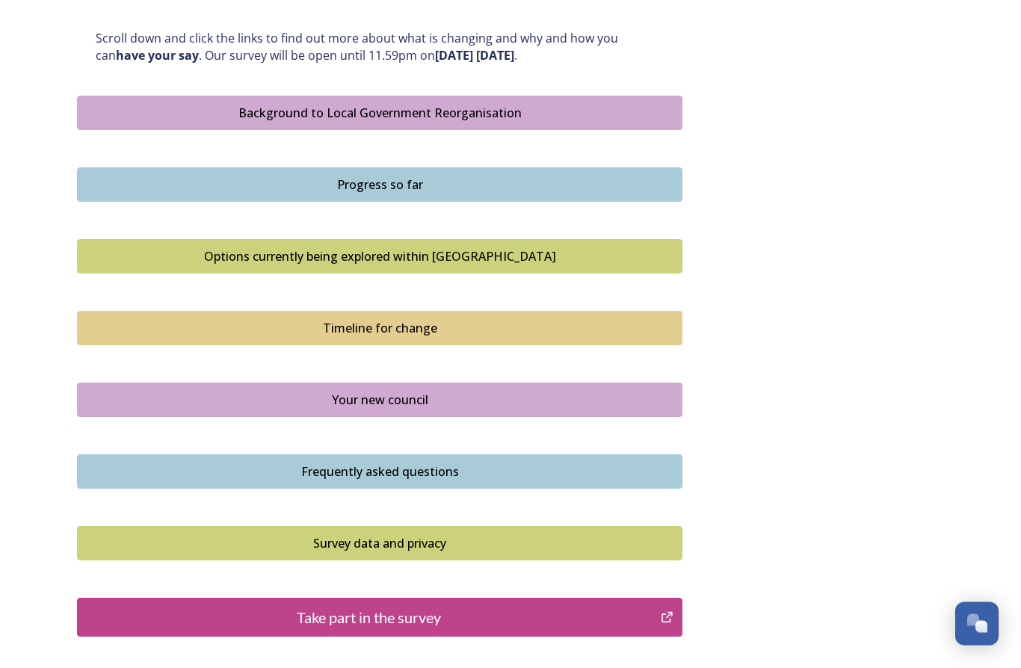
scroll to position [827, 0]
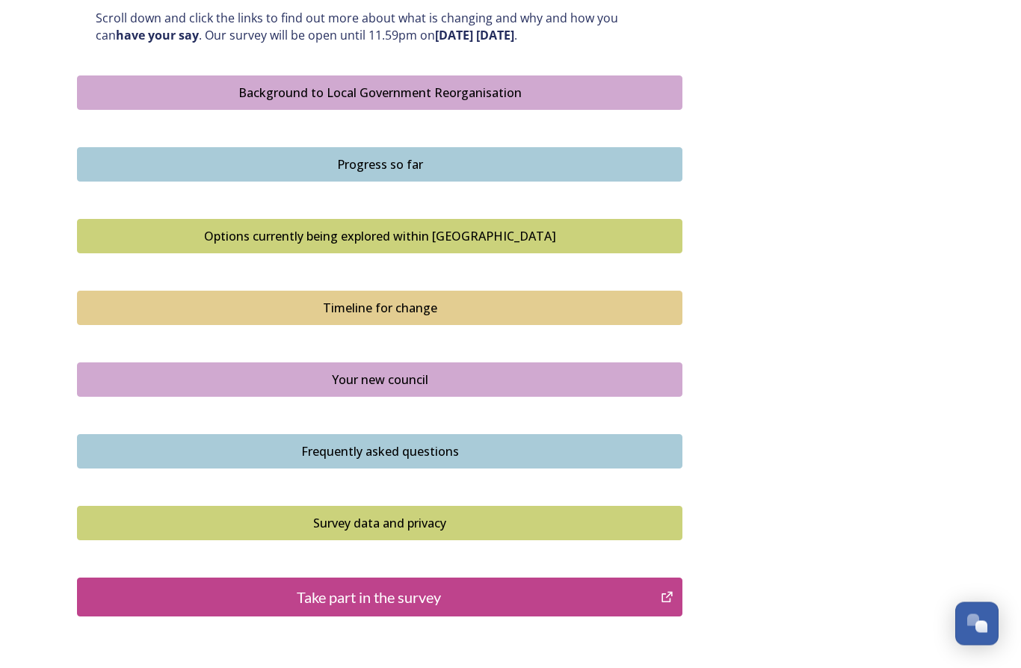
click at [519, 372] on div "Your new council" at bounding box center [379, 381] width 589 height 18
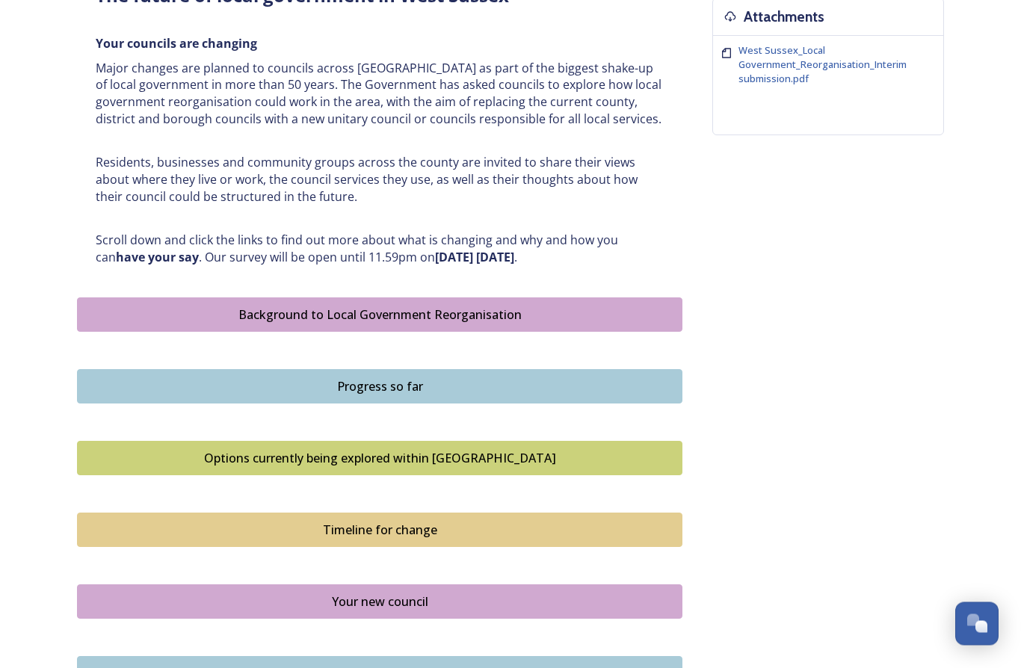
scroll to position [631, 0]
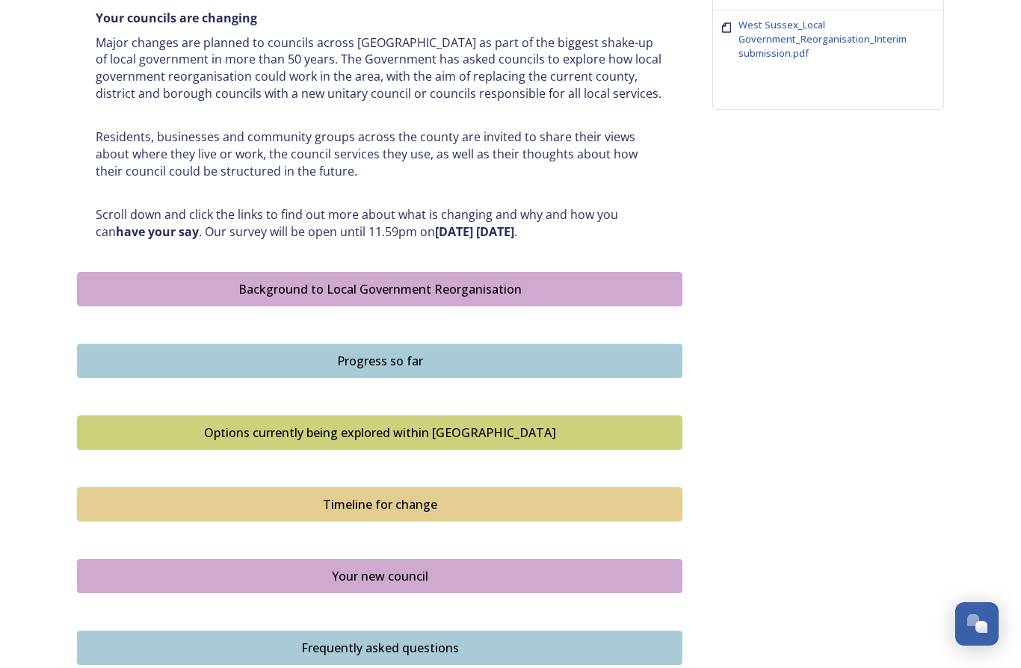
click at [452, 425] on div "Options currently being explored within West Sussex" at bounding box center [379, 433] width 589 height 18
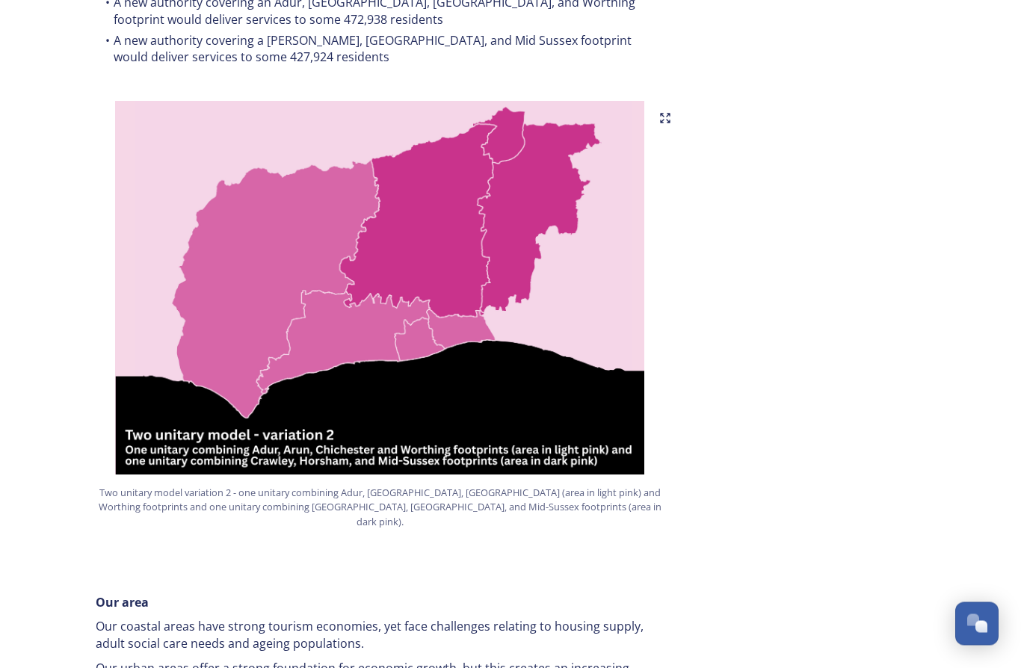
scroll to position [1566, 0]
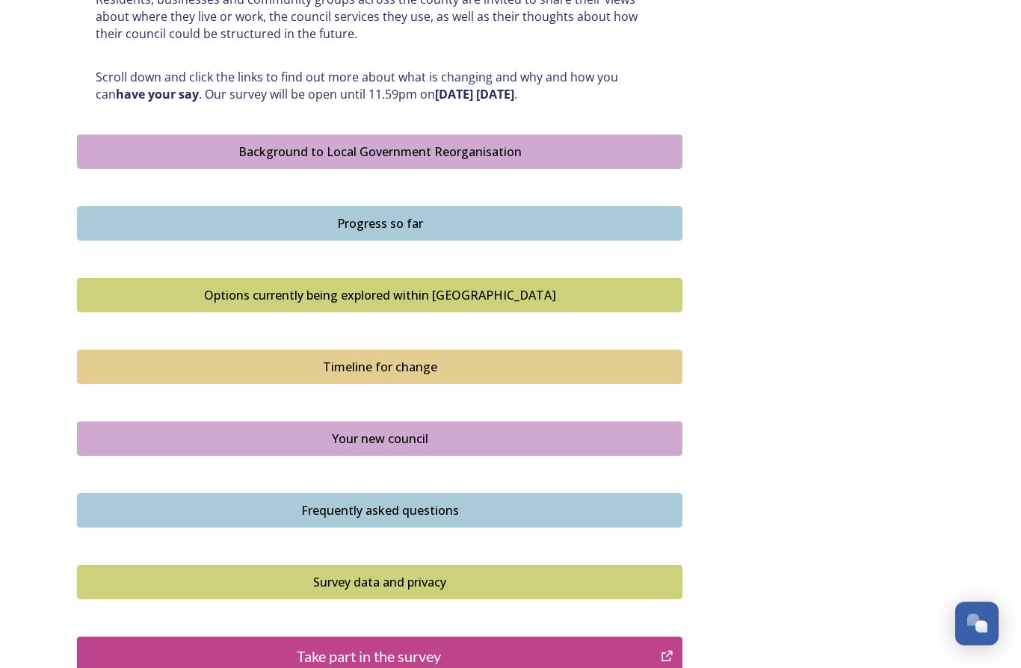
scroll to position [861, 0]
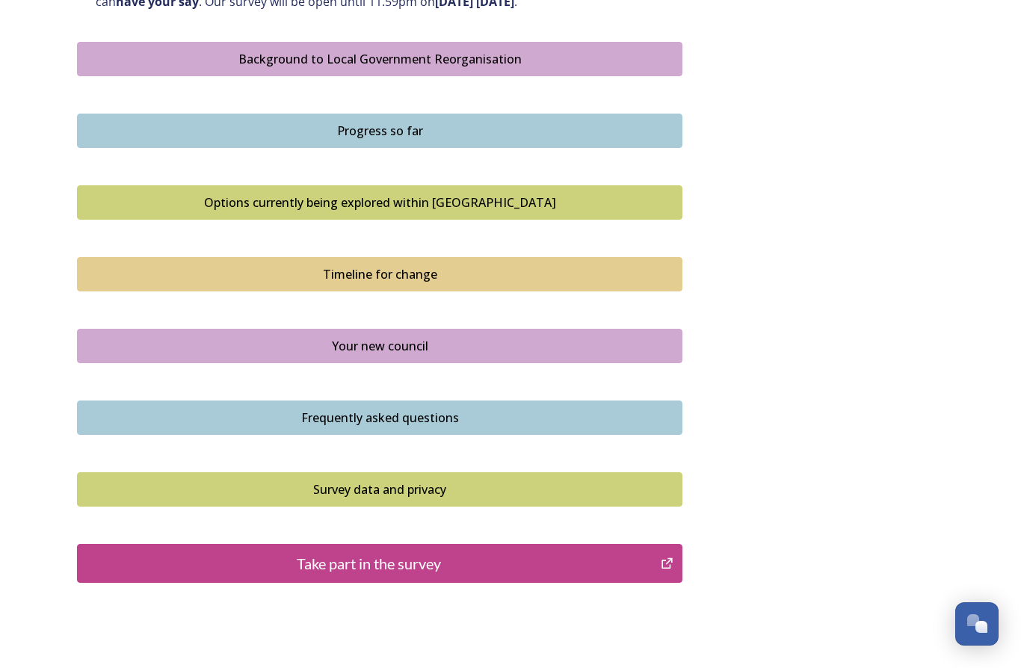
click at [416, 409] on div "Frequently asked questions" at bounding box center [379, 418] width 589 height 18
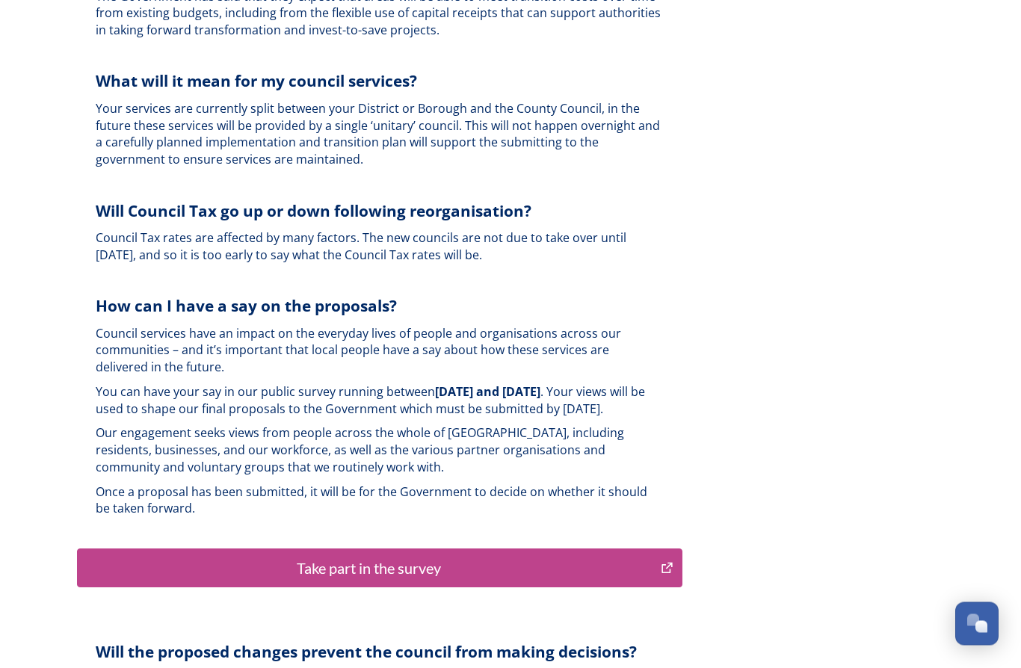
scroll to position [3425, 0]
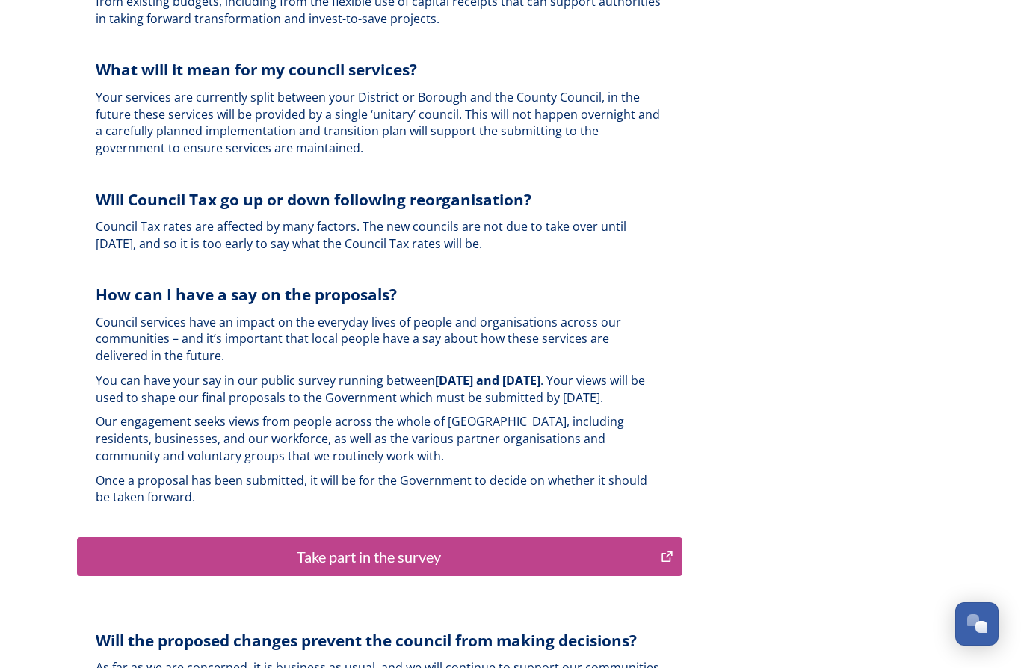
click at [434, 546] on div "Take part in the survey" at bounding box center [369, 557] width 568 height 22
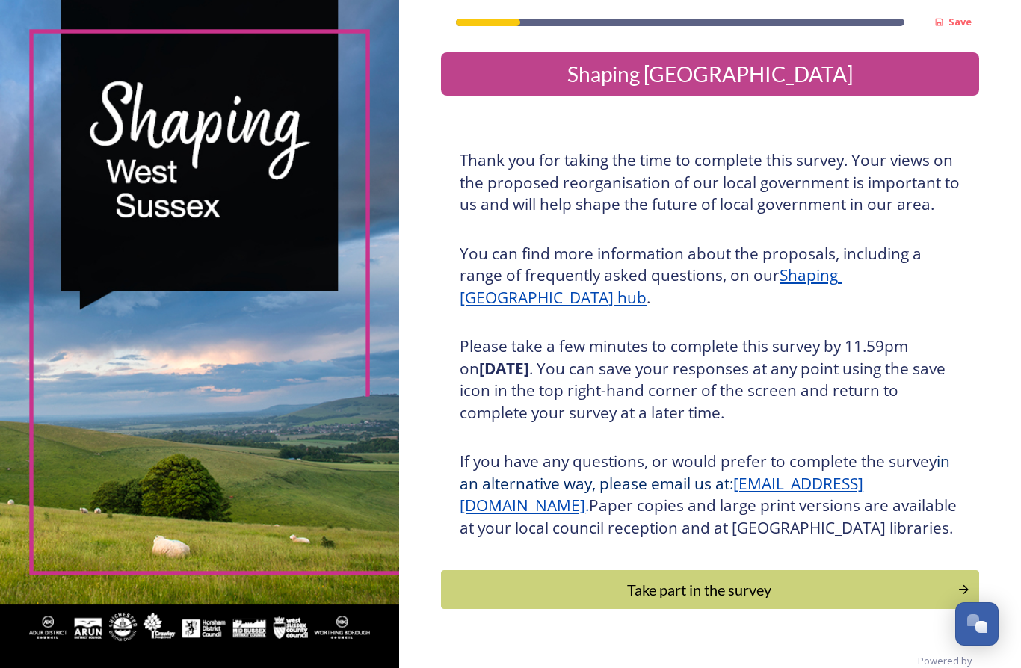
scroll to position [65, 0]
click at [535, 579] on div "Take part in the survey" at bounding box center [699, 590] width 500 height 22
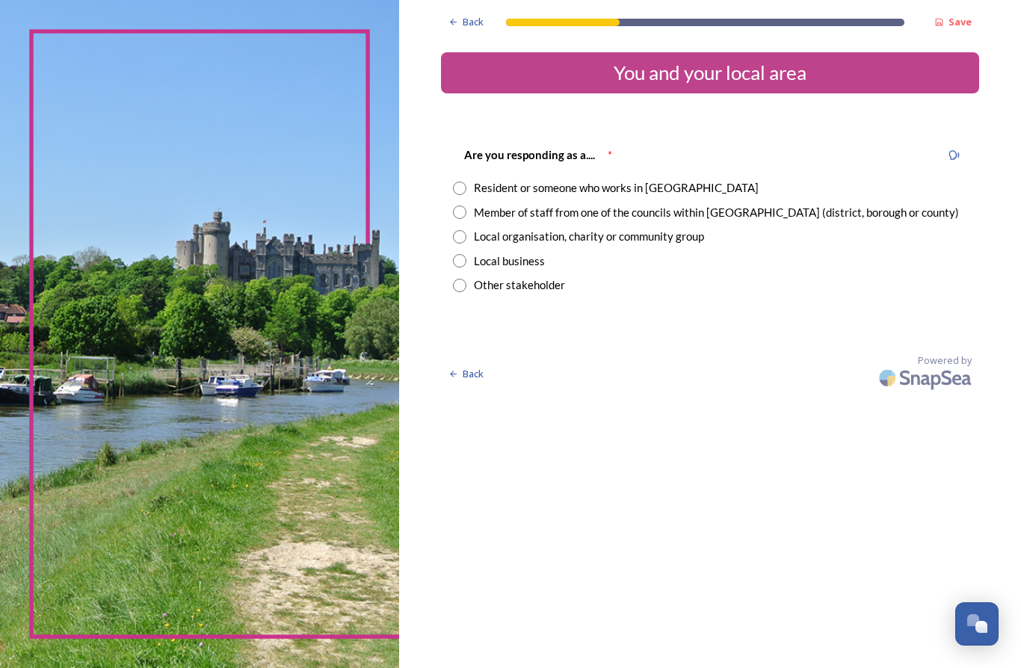
click at [632, 181] on div "Resident or someone who works in [GEOGRAPHIC_DATA]" at bounding box center [616, 187] width 285 height 17
radio input "true"
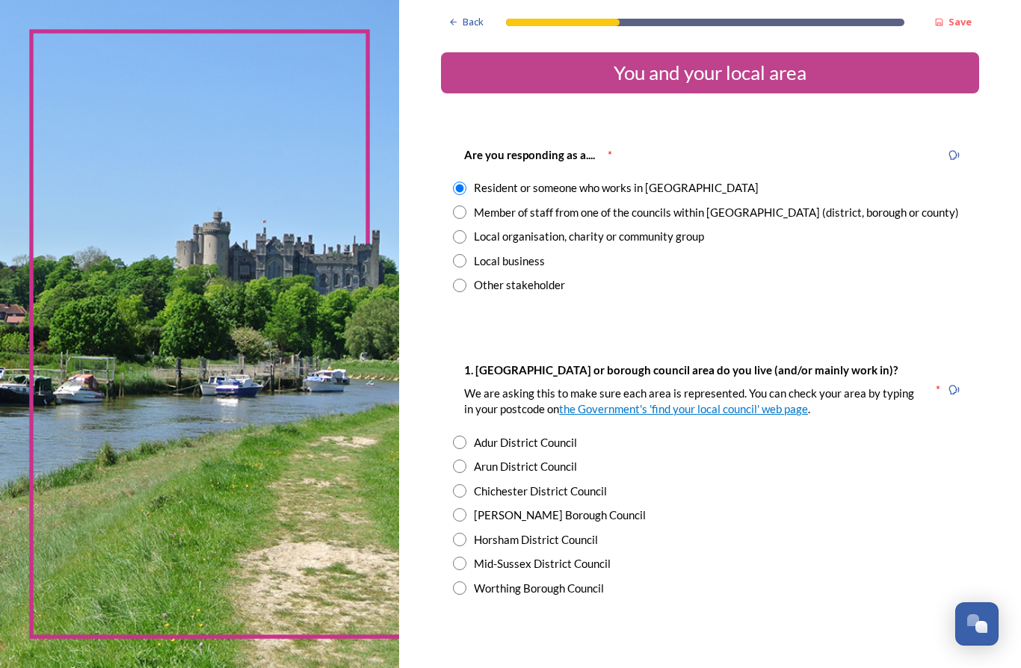
click at [453, 533] on input "radio" at bounding box center [459, 539] width 13 height 13
radio input "true"
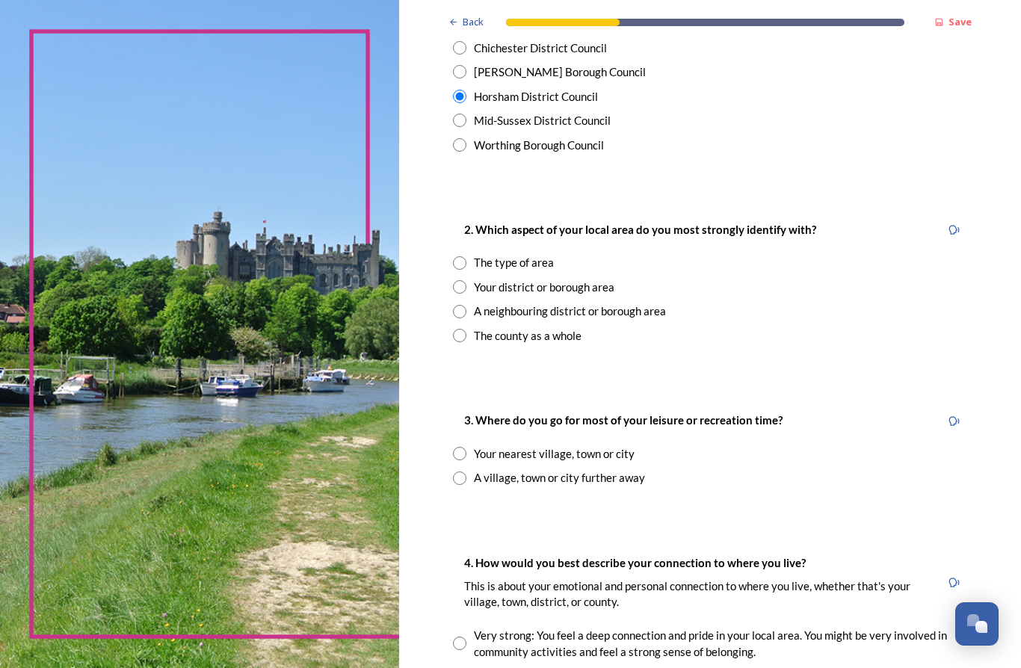
scroll to position [444, 0]
click at [576, 284] on div "Your district or borough area" at bounding box center [544, 286] width 141 height 17
radio input "true"
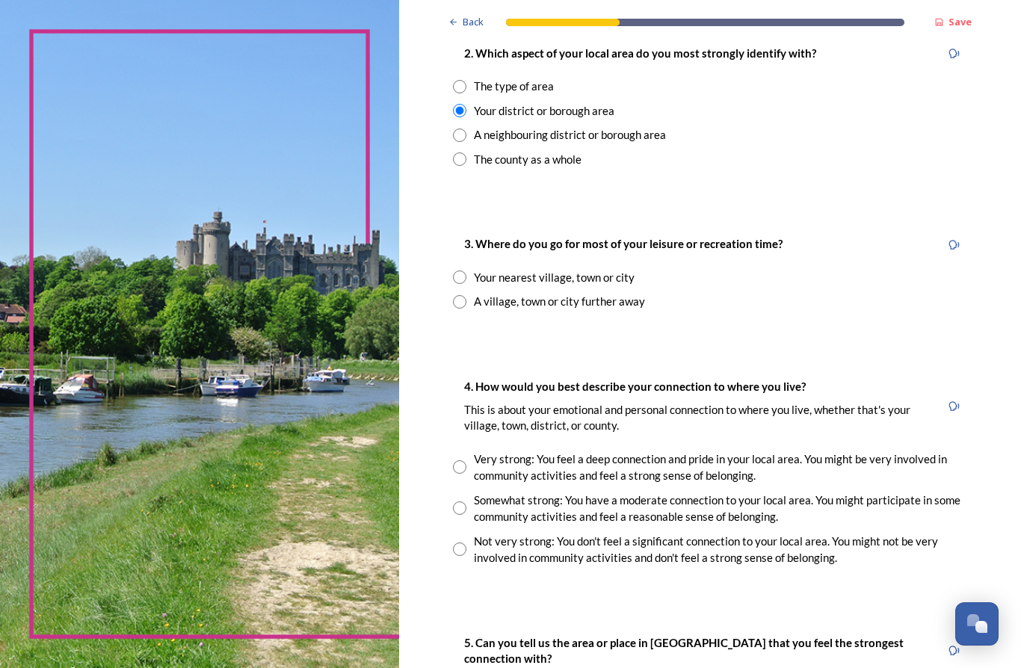
scroll to position [626, 0]
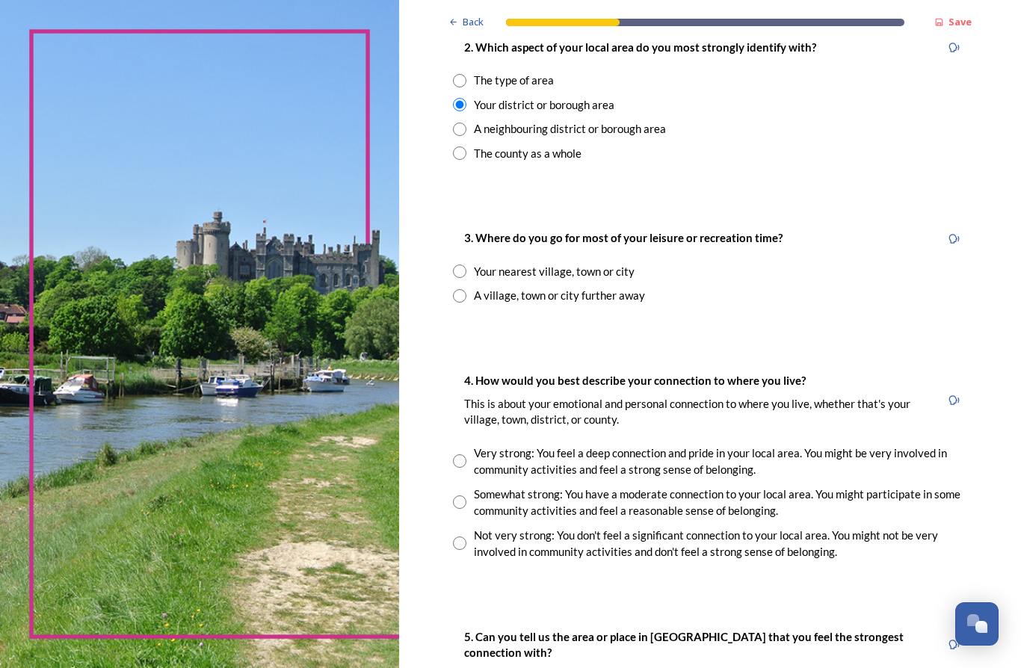
click at [581, 266] on div "Your nearest village, town or city" at bounding box center [554, 271] width 161 height 17
radio input "true"
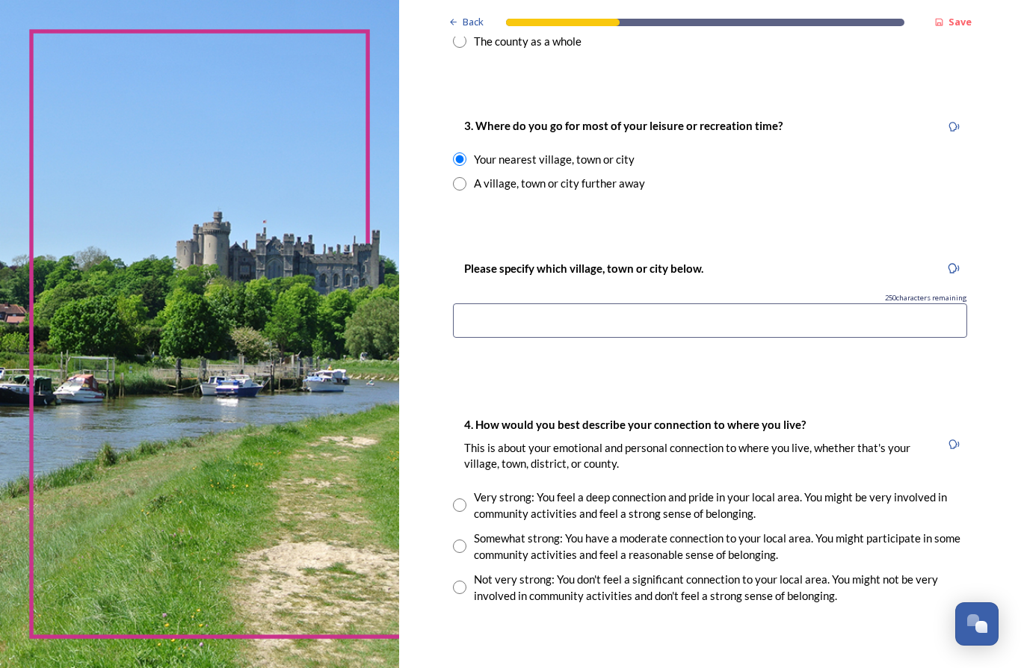
scroll to position [740, 0]
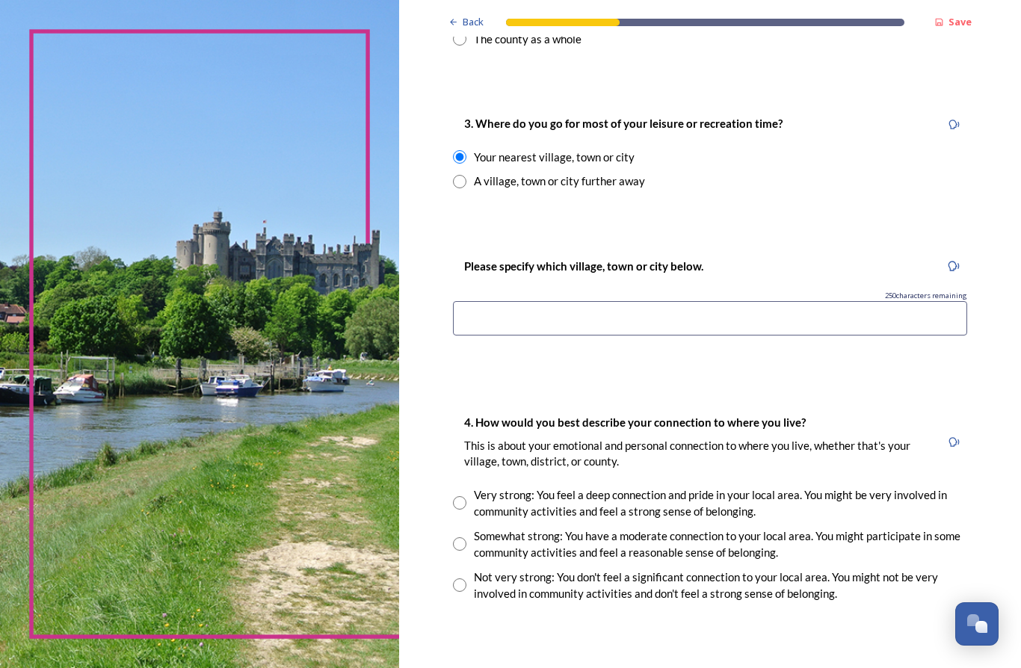
click at [655, 316] on input at bounding box center [710, 318] width 514 height 34
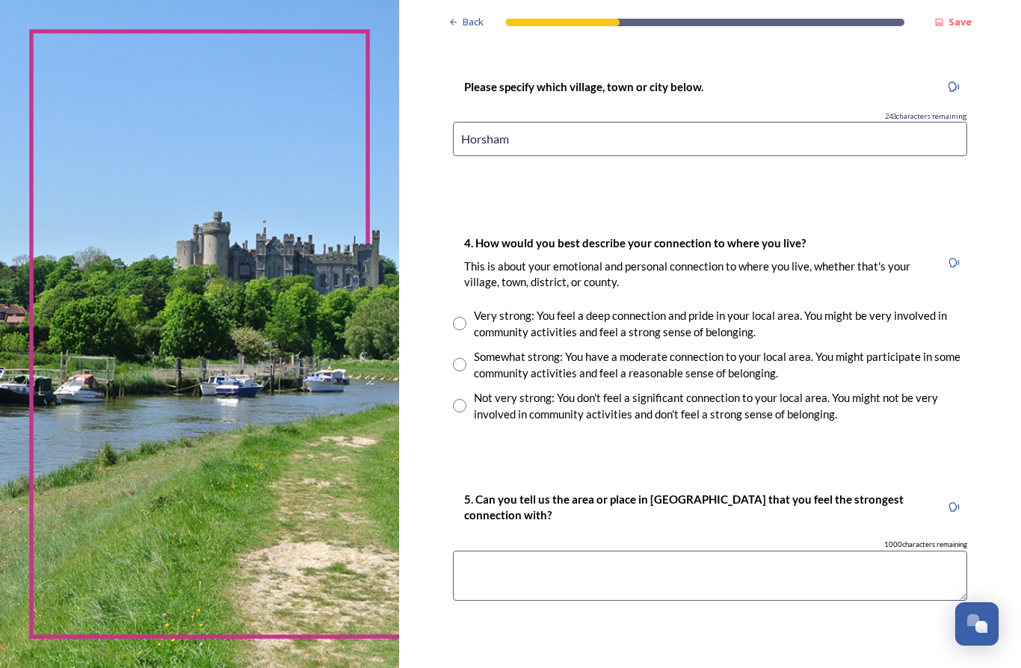
scroll to position [977, 0]
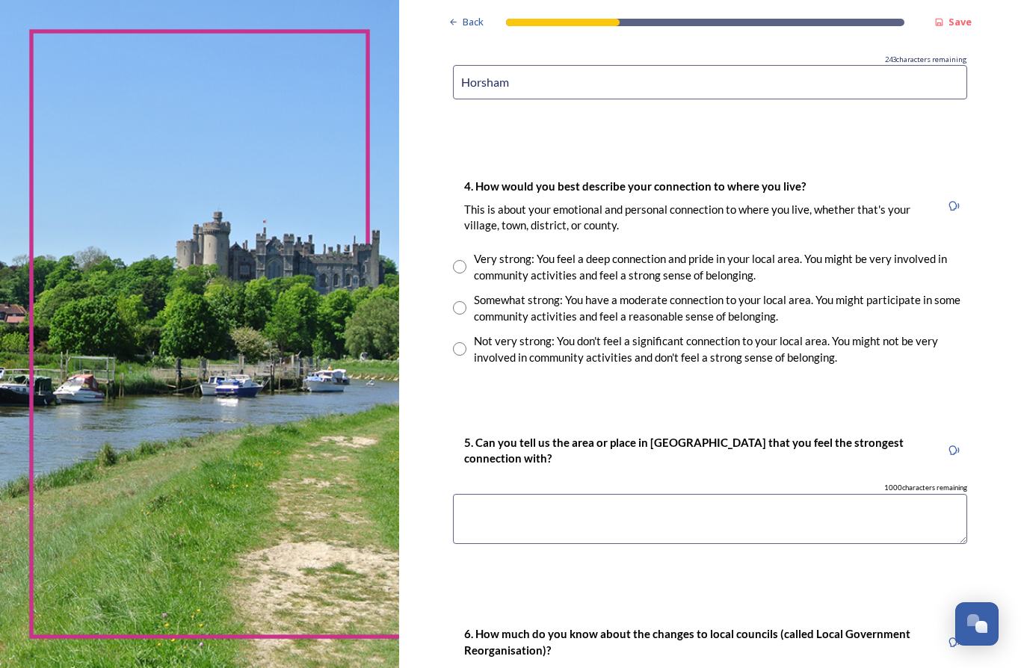
type input "Horsham"
click at [579, 250] on div "Very strong: You feel a deep connection and pride in your local area. You might…" at bounding box center [721, 267] width 494 height 34
radio input "true"
click at [453, 301] on input "radio" at bounding box center [459, 307] width 13 height 13
radio input "true"
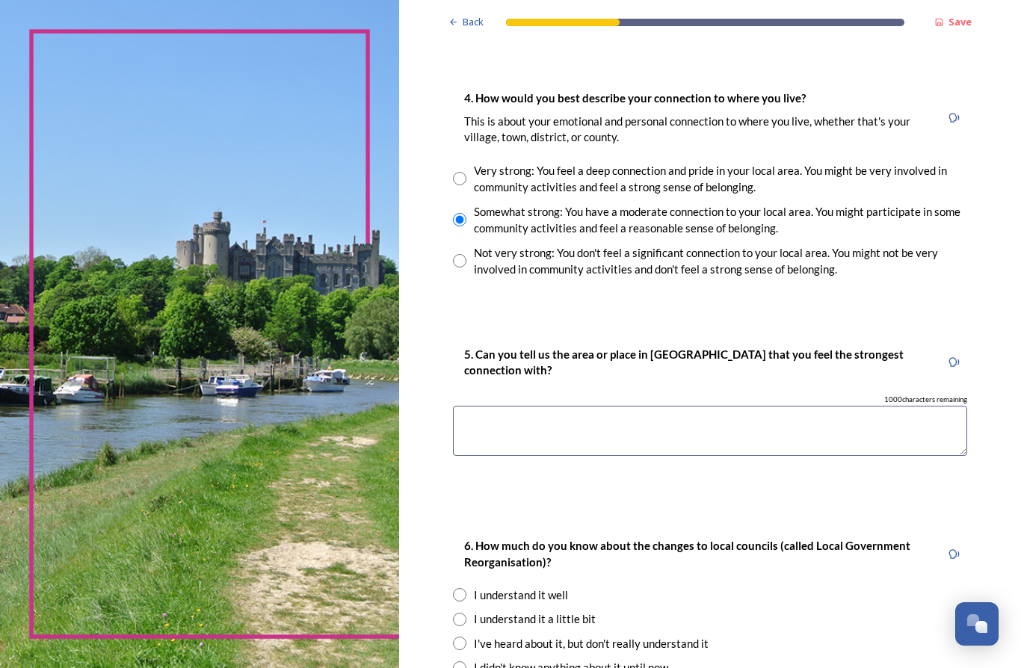
scroll to position [1074, 0]
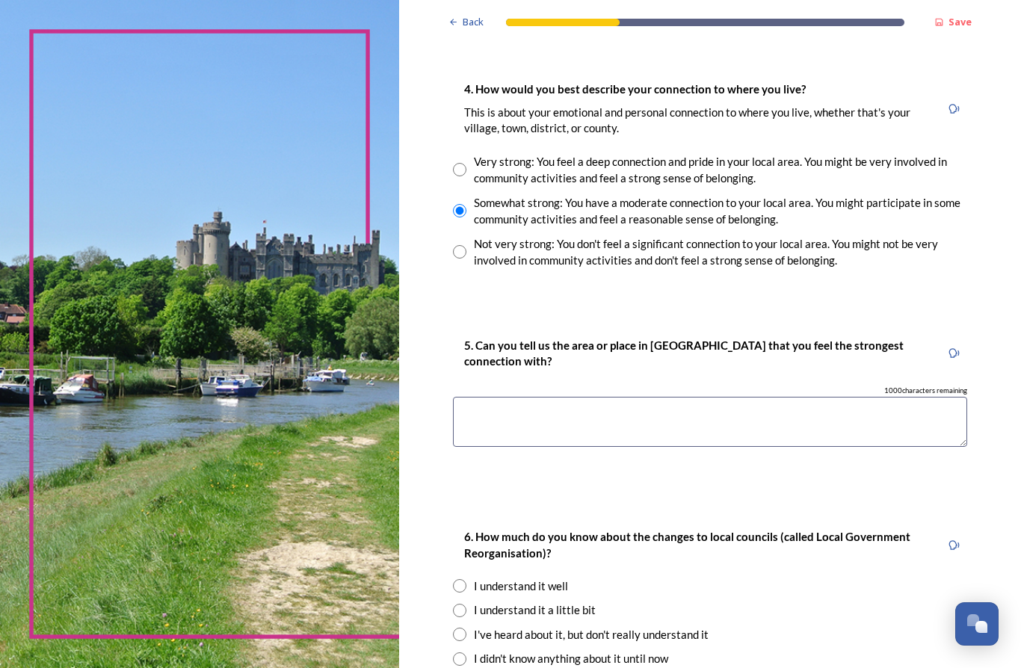
click at [528, 397] on textarea at bounding box center [710, 422] width 514 height 50
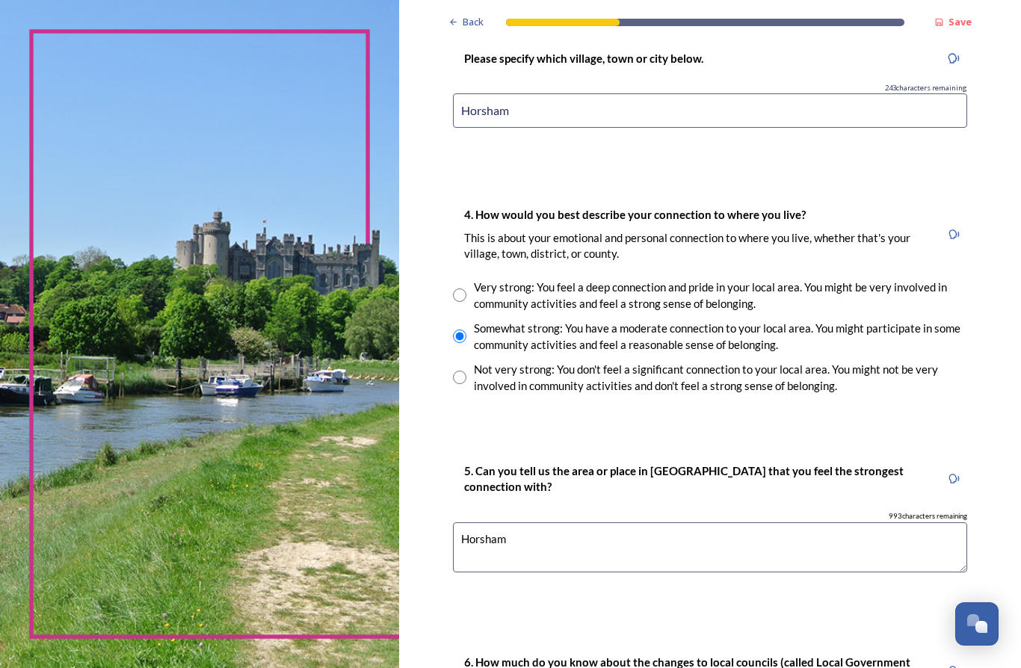
scroll to position [939, 0]
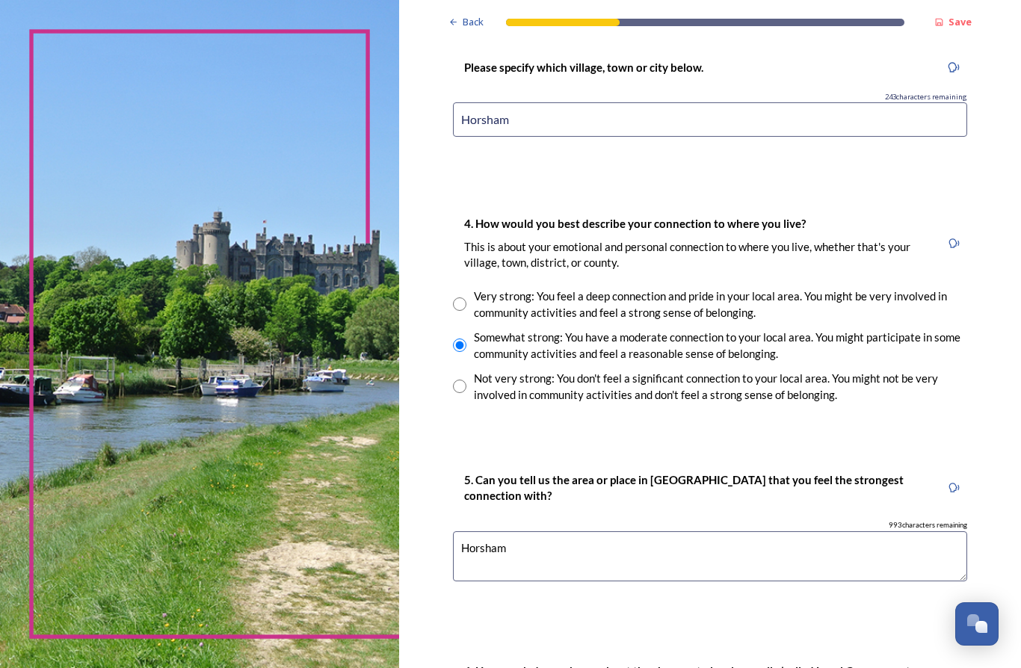
type textarea "Horsham"
click at [453, 298] on input "radio" at bounding box center [459, 304] width 13 height 13
radio input "true"
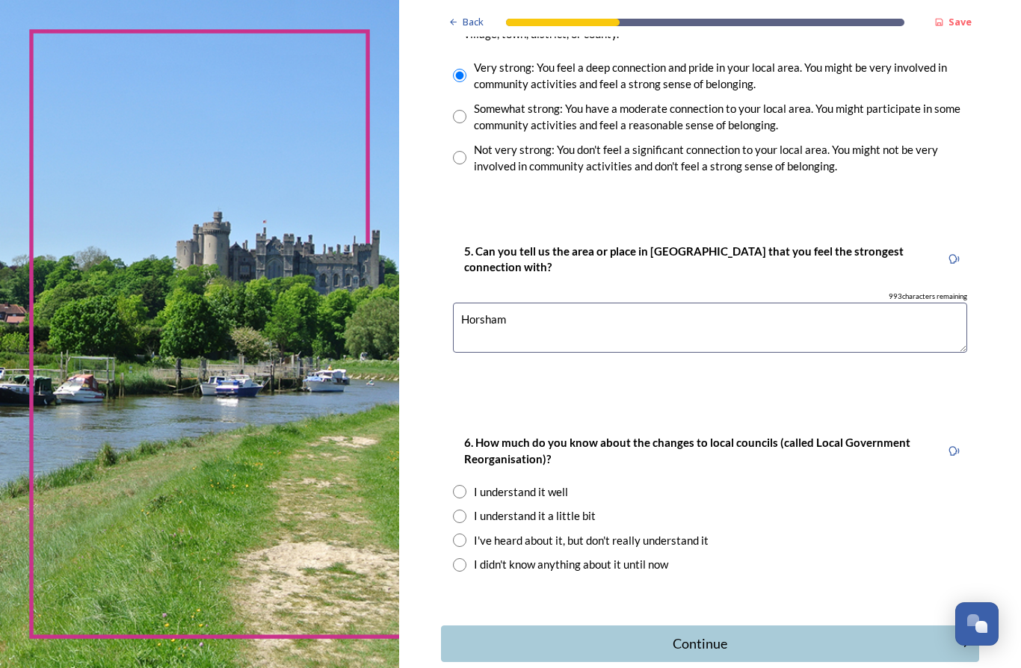
scroll to position [1167, 0]
click at [536, 508] on div "I understand it a little bit" at bounding box center [535, 516] width 122 height 17
radio input "true"
click at [554, 635] on div "Continue" at bounding box center [700, 645] width 502 height 20
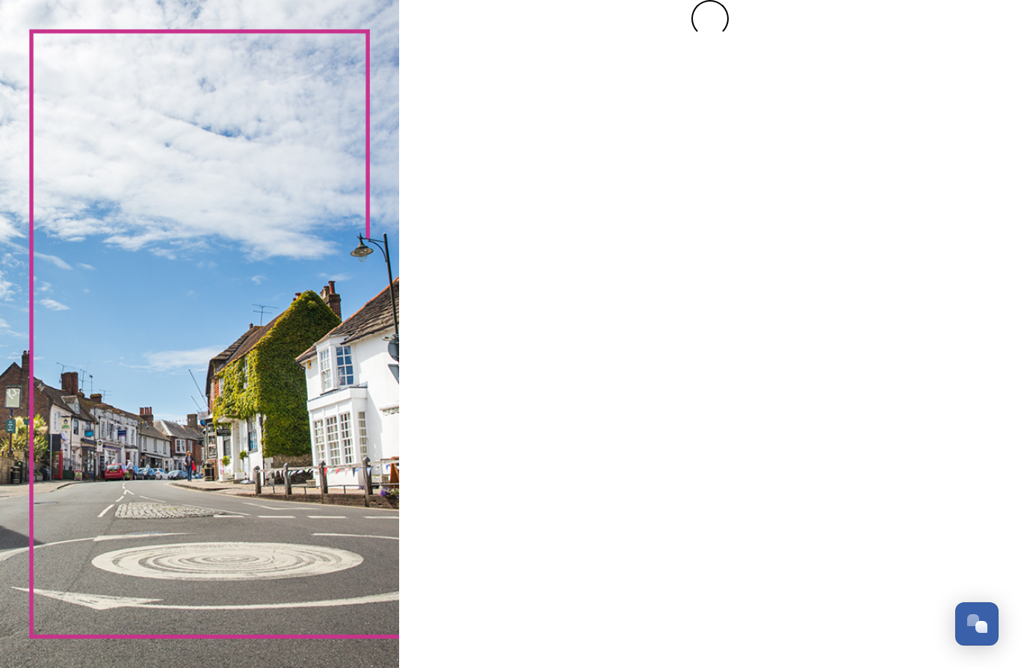
scroll to position [0, 0]
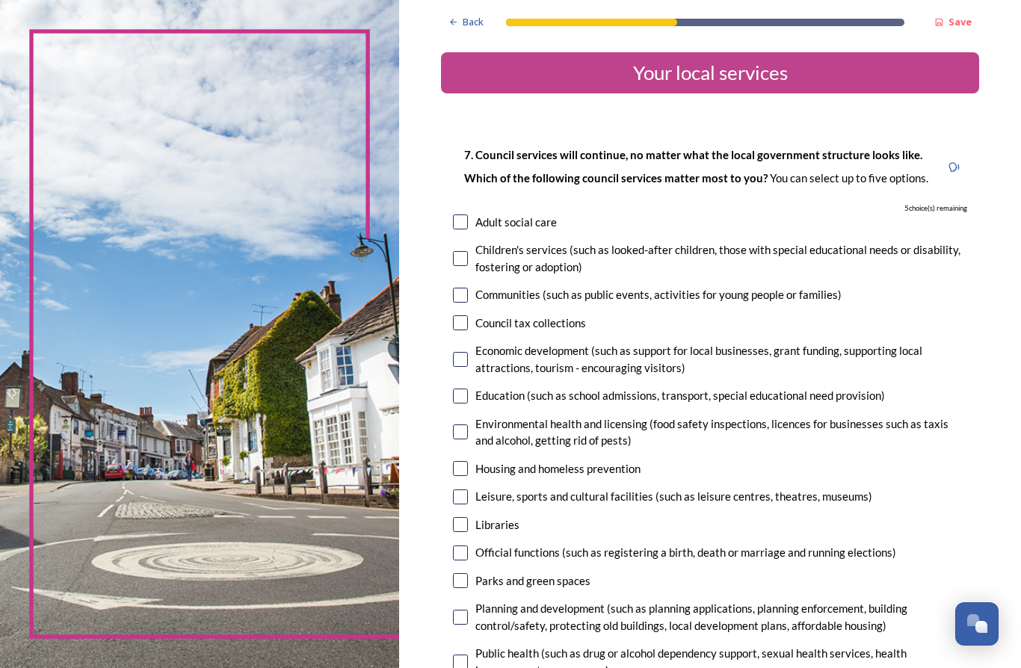
click at [502, 214] on div "Adult social care" at bounding box center [517, 222] width 82 height 17
checkbox input "true"
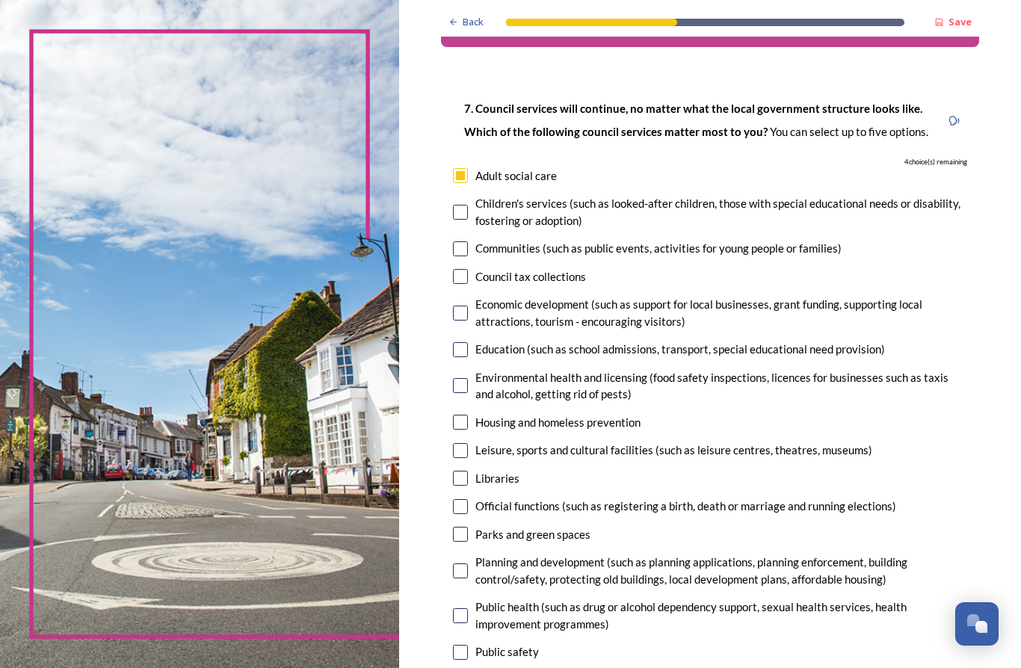
scroll to position [26, 0]
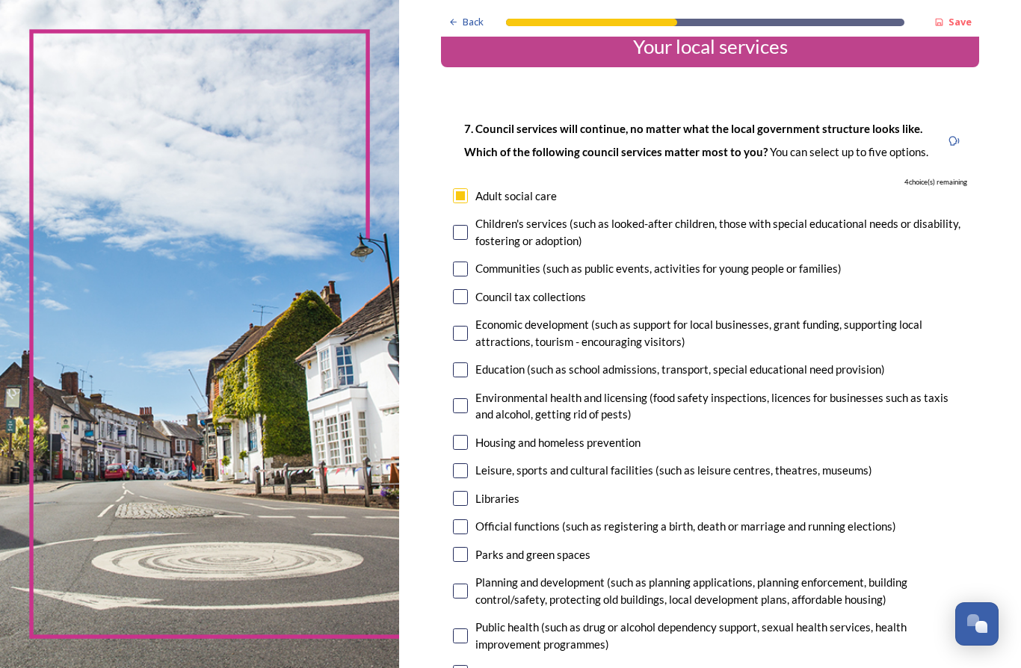
click at [453, 363] on input "checkbox" at bounding box center [460, 370] width 15 height 15
checkbox input "true"
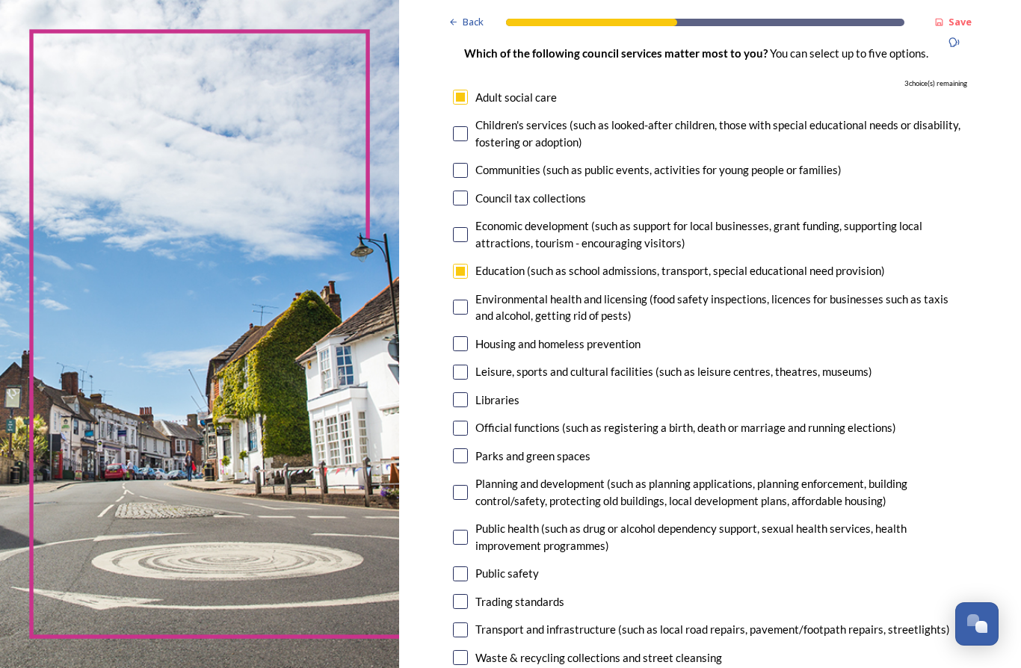
scroll to position [129, 0]
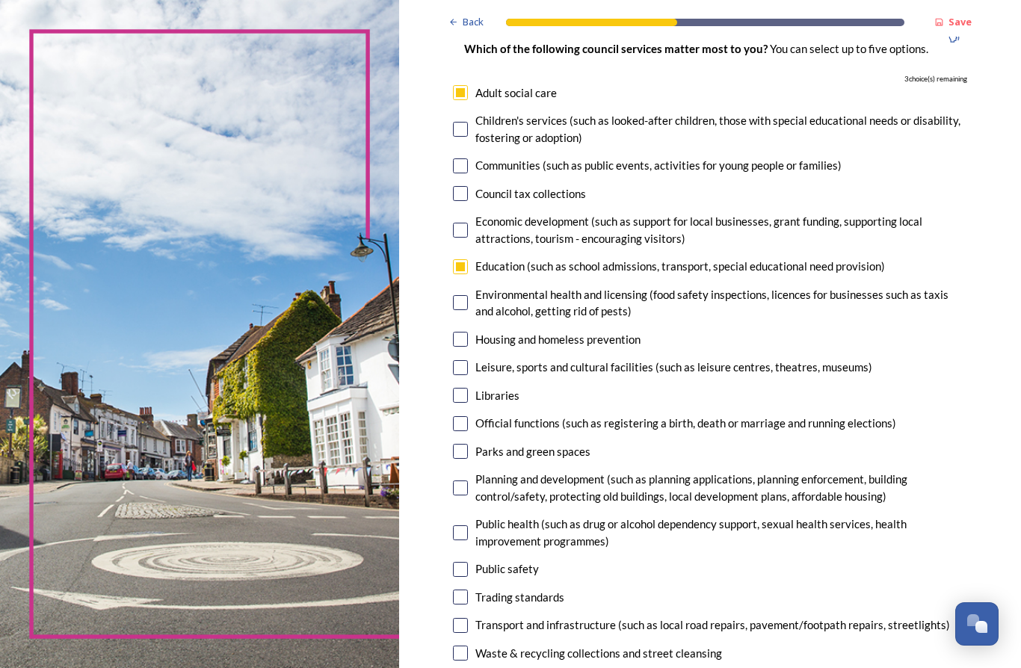
click at [453, 332] on input "checkbox" at bounding box center [460, 339] width 15 height 15
checkbox input "true"
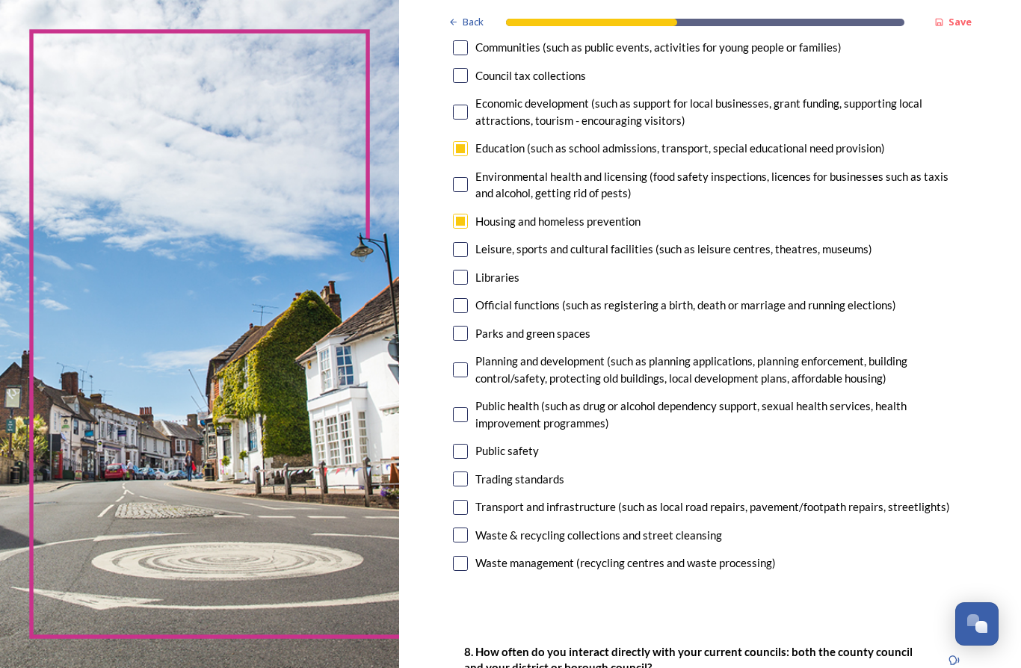
scroll to position [247, 0]
click at [453, 270] on input "checkbox" at bounding box center [460, 277] width 15 height 15
checkbox input "true"
click at [453, 326] on input "checkbox" at bounding box center [460, 333] width 15 height 15
checkbox input "true"
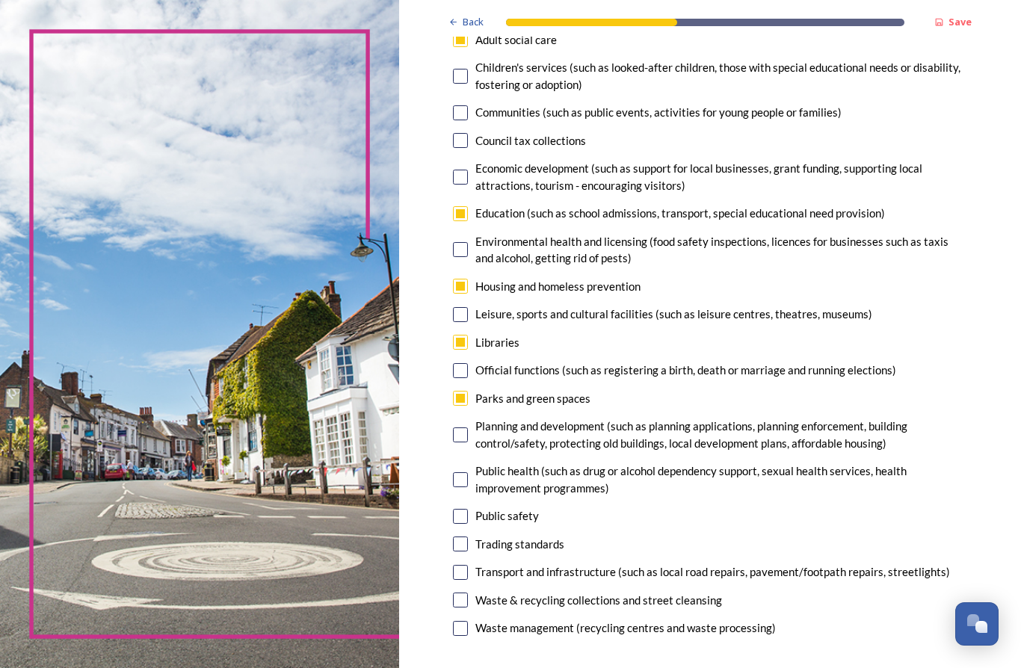
scroll to position [182, 0]
click at [453, 279] on input "checkbox" at bounding box center [460, 286] width 15 height 15
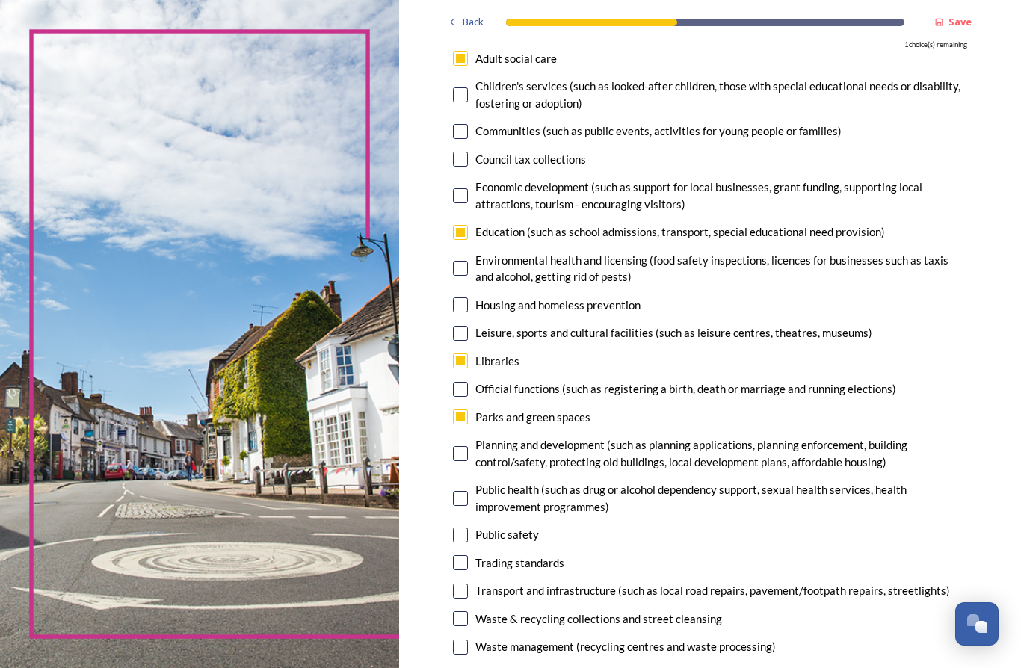
scroll to position [138, 0]
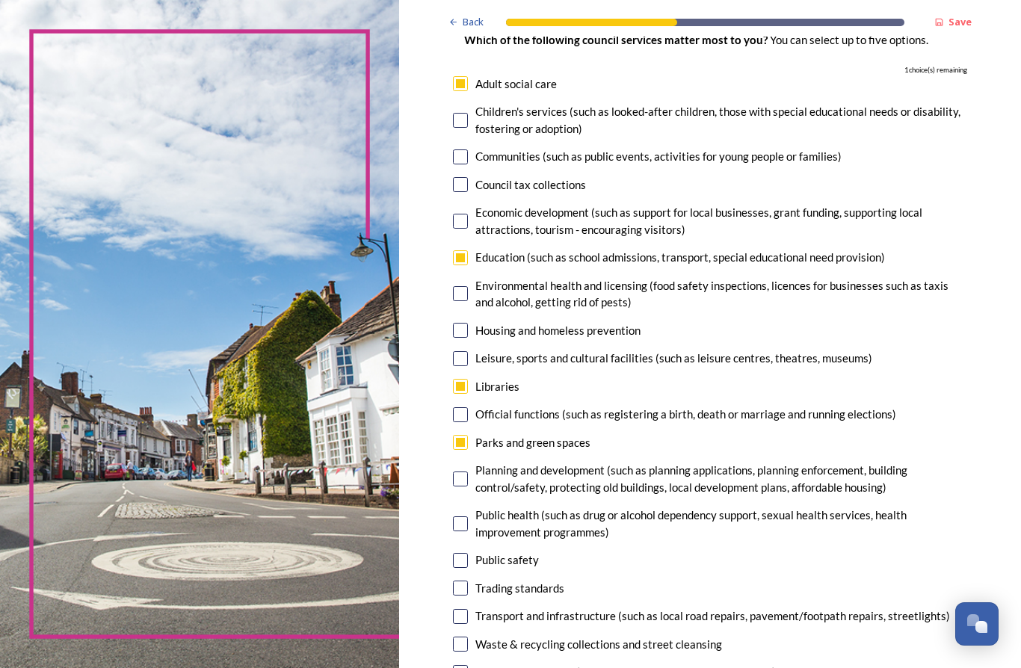
click at [453, 323] on input "checkbox" at bounding box center [460, 330] width 15 height 15
checkbox input "true"
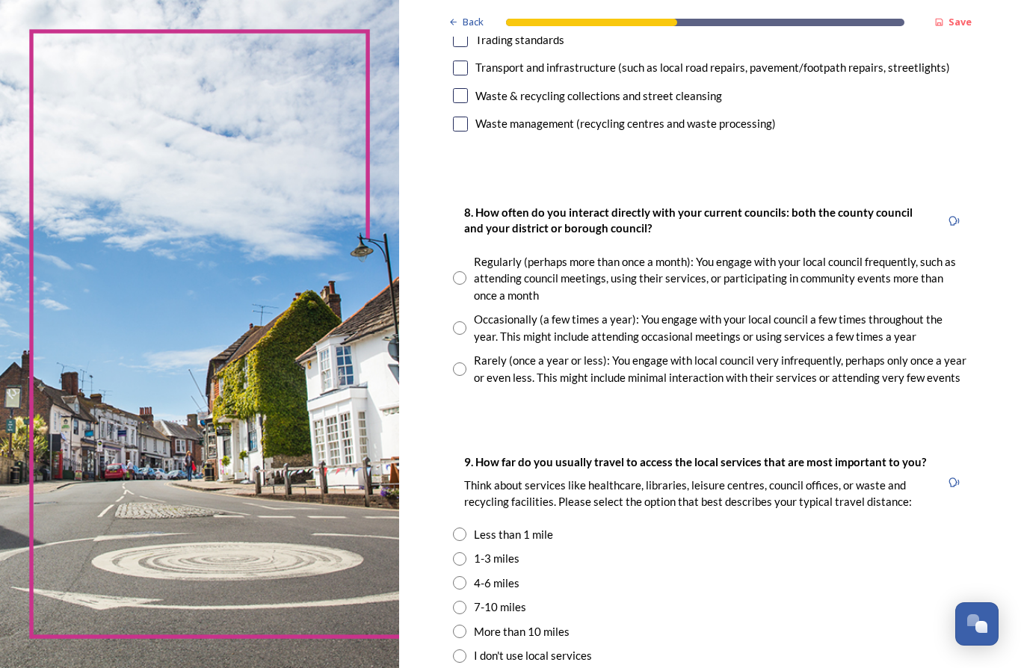
scroll to position [687, 0]
click at [453, 322] on input "radio" at bounding box center [459, 328] width 13 height 13
radio input "true"
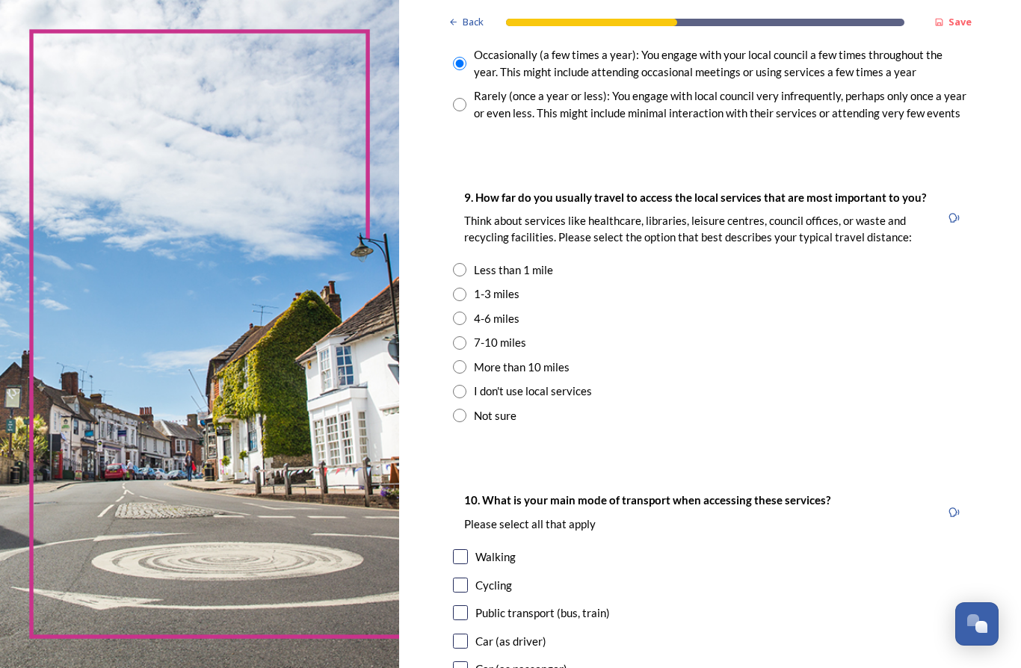
scroll to position [956, 0]
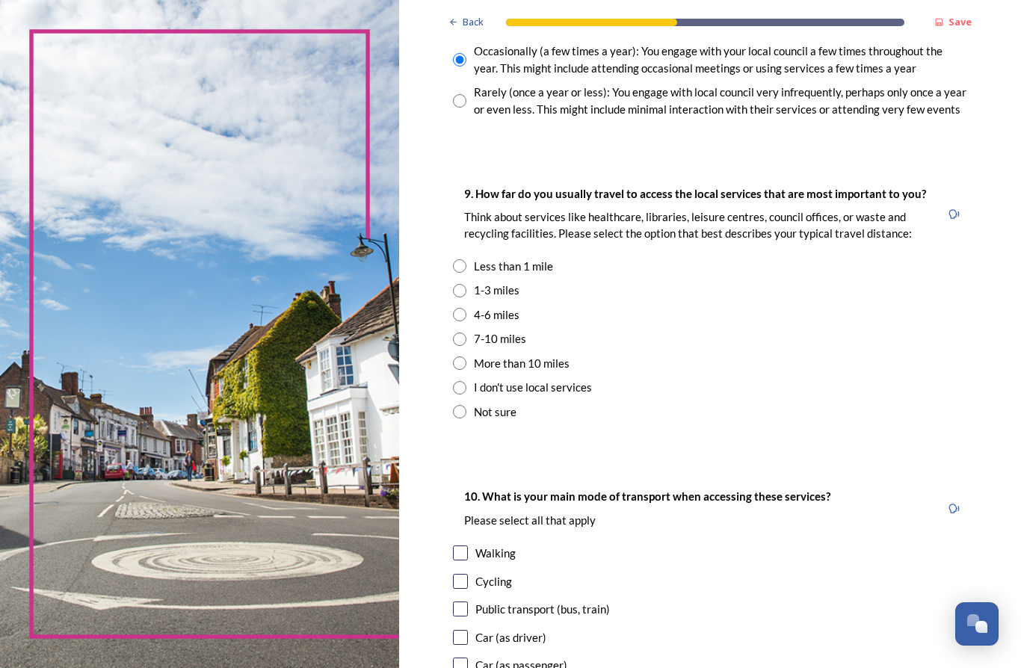
click at [453, 284] on input "radio" at bounding box center [459, 290] width 13 height 13
radio input "true"
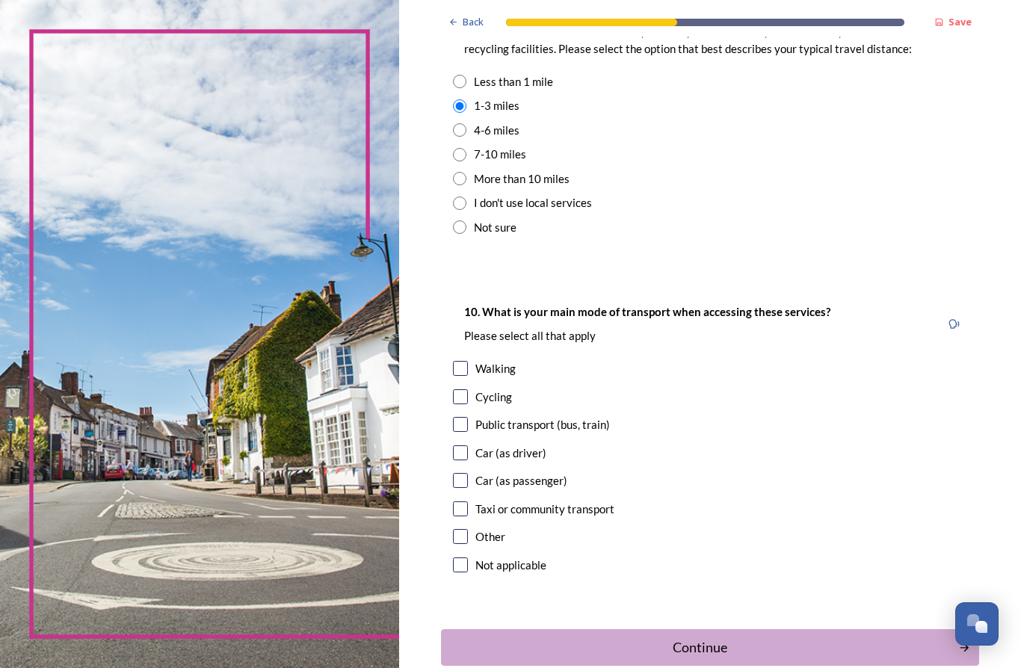
scroll to position [1140, 0]
click at [453, 362] on input "checkbox" at bounding box center [460, 369] width 15 height 15
checkbox input "true"
click at [576, 639] on div "Continue" at bounding box center [700, 649] width 502 height 20
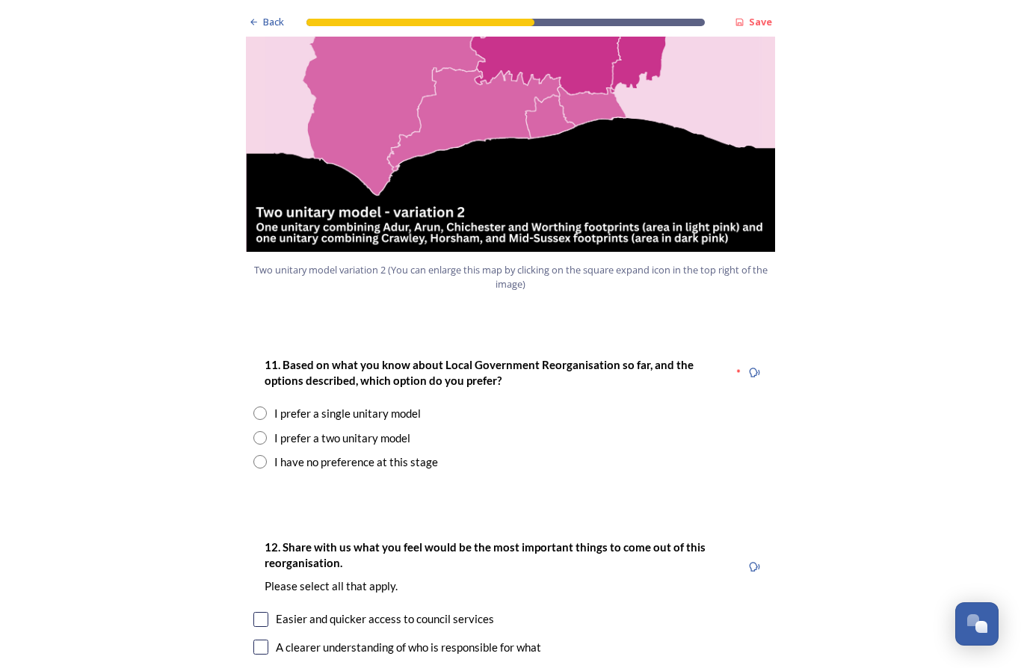
scroll to position [1736, 0]
click at [397, 405] on div "I prefer a single unitary model" at bounding box center [347, 413] width 147 height 17
radio input "true"
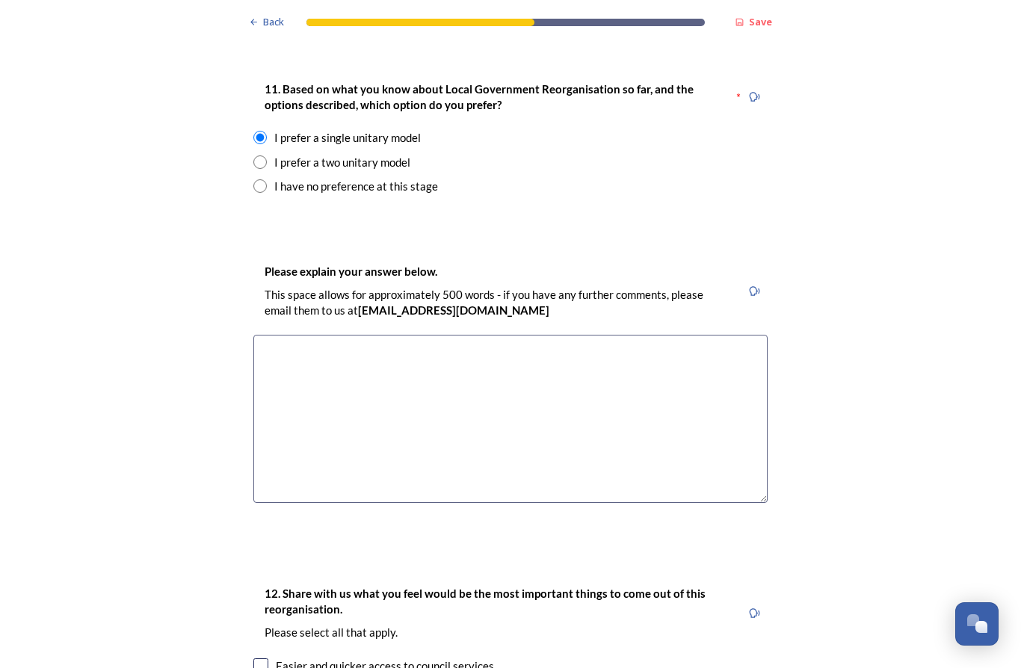
scroll to position [2012, 0]
click at [607, 335] on textarea at bounding box center [510, 419] width 514 height 168
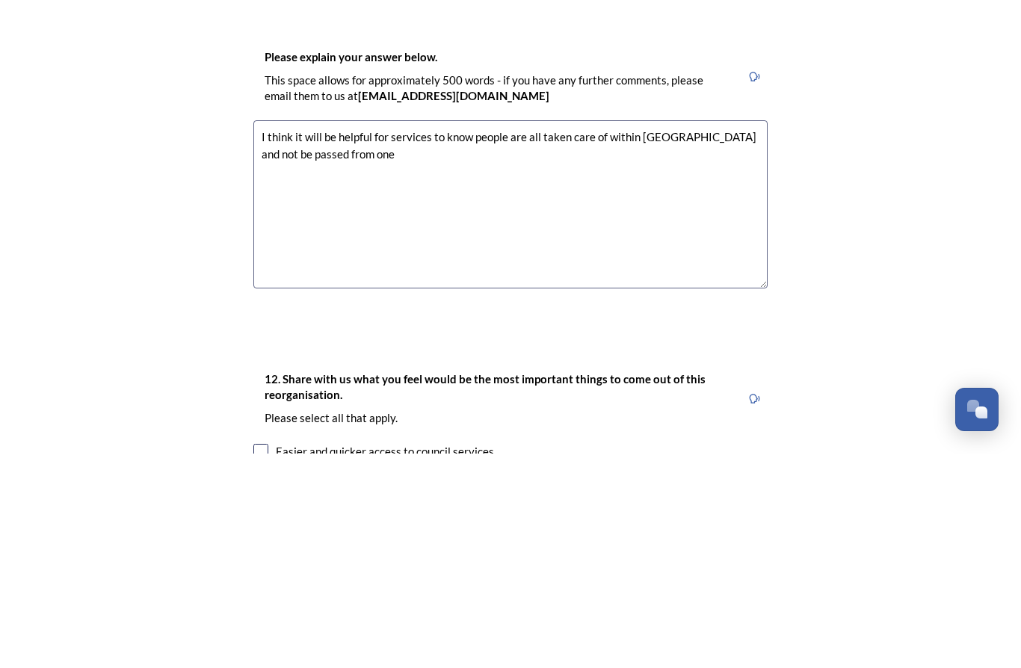
click at [627, 335] on textarea "I think it will be helpful for services to know people are all taken care of wi…" at bounding box center [510, 419] width 514 height 168
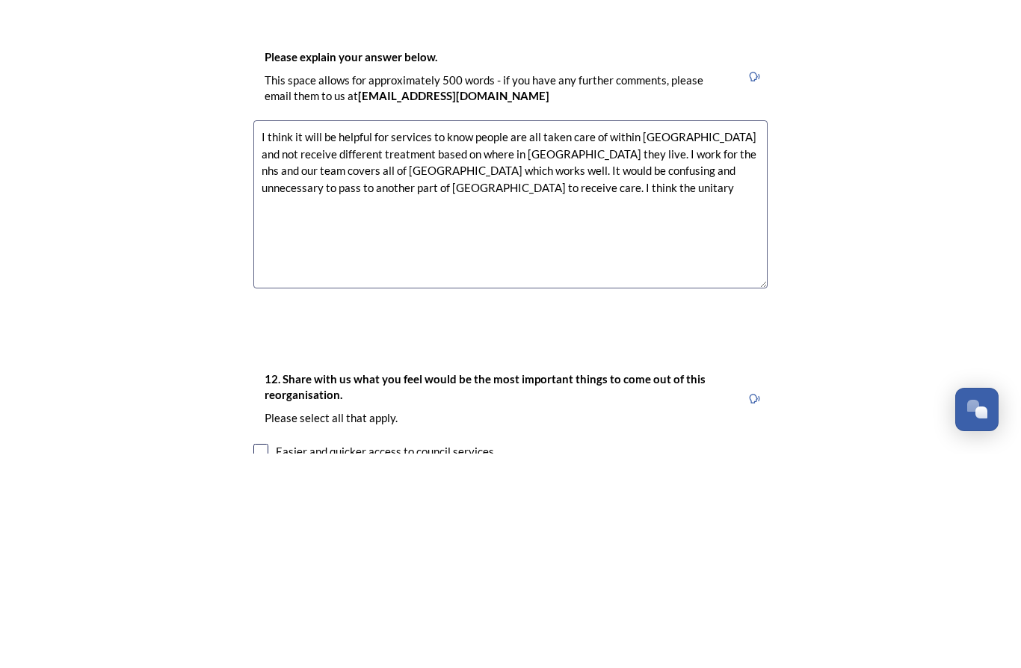
click at [488, 335] on textarea "I think it will be helpful for services to know people are all taken care of wi…" at bounding box center [510, 419] width 514 height 168
click at [640, 335] on textarea "I think it will be helpful for services to know people are all taken care of wi…" at bounding box center [510, 419] width 514 height 168
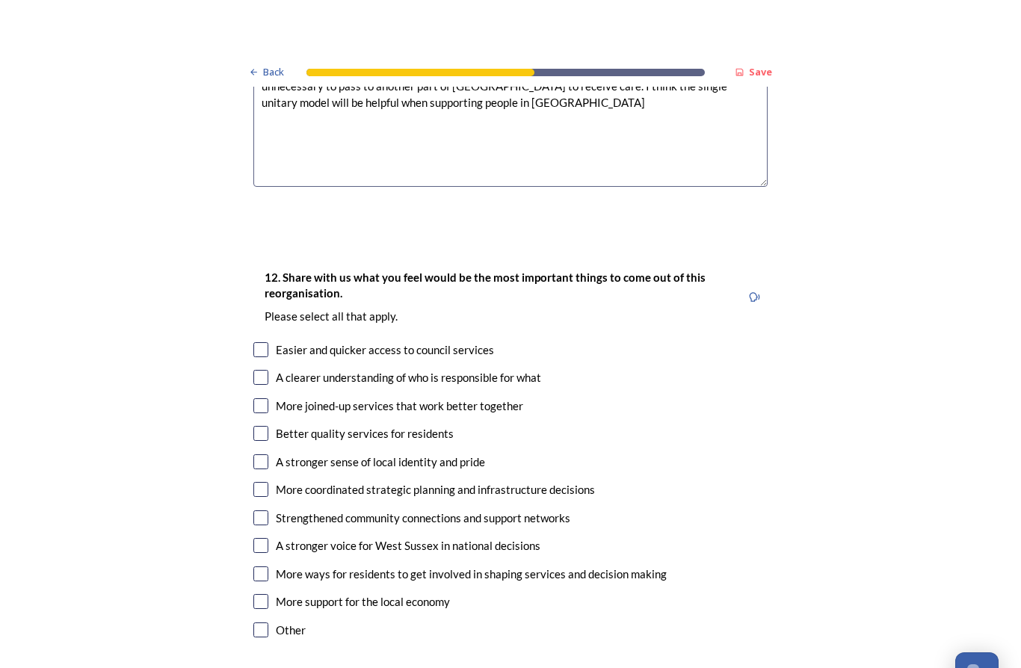
scroll to position [2379, 0]
type textarea "I think it will be helpful for services to know people are all taken care of wi…"
click at [259, 348] on input "checkbox" at bounding box center [260, 355] width 15 height 15
checkbox input "true"
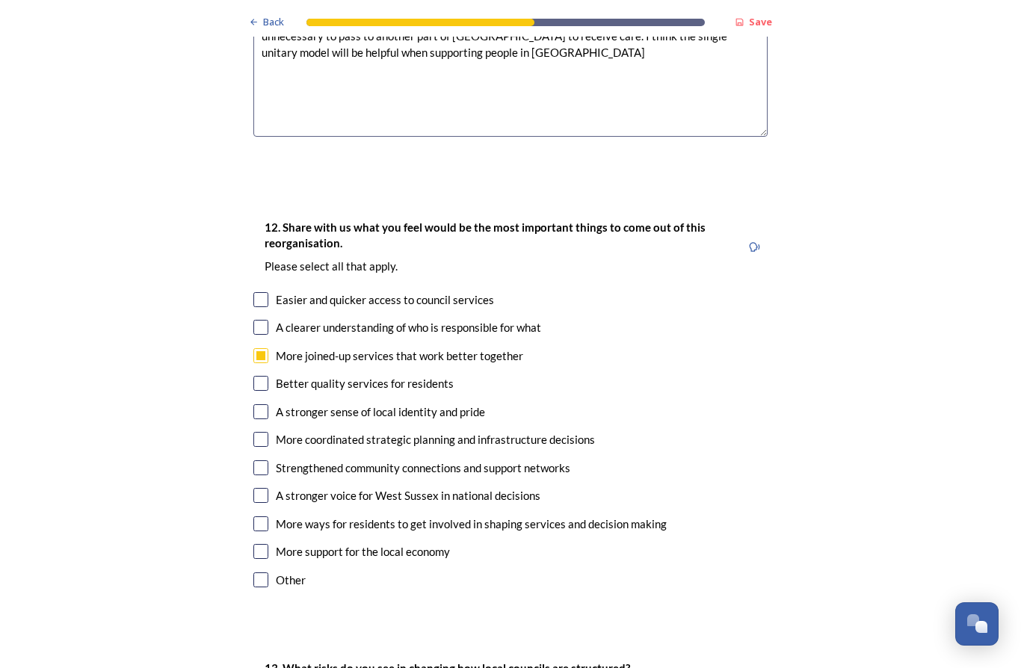
click at [488, 460] on div "Strengthened community connections and support networks" at bounding box center [423, 468] width 295 height 17
checkbox input "true"
click at [488, 488] on div "A stronger voice for West Sussex in national decisions" at bounding box center [408, 496] width 265 height 17
checkbox input "true"
click at [253, 405] on input "checkbox" at bounding box center [260, 412] width 15 height 15
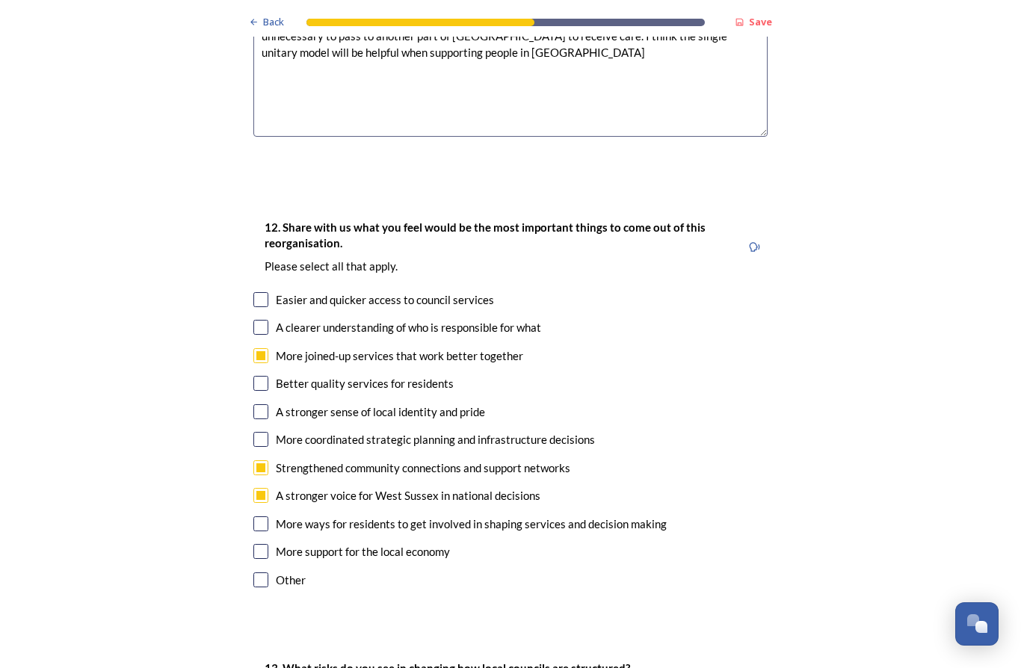
checkbox input "true"
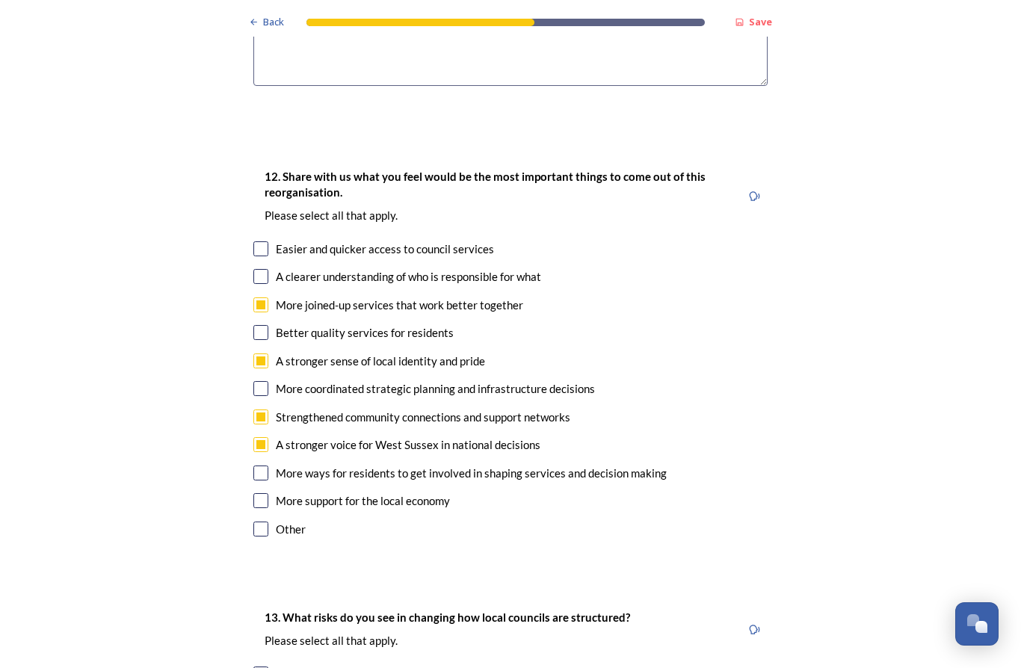
scroll to position [2429, 0]
click at [518, 268] on div "A clearer understanding of who is responsible for what" at bounding box center [408, 276] width 265 height 17
checkbox input "true"
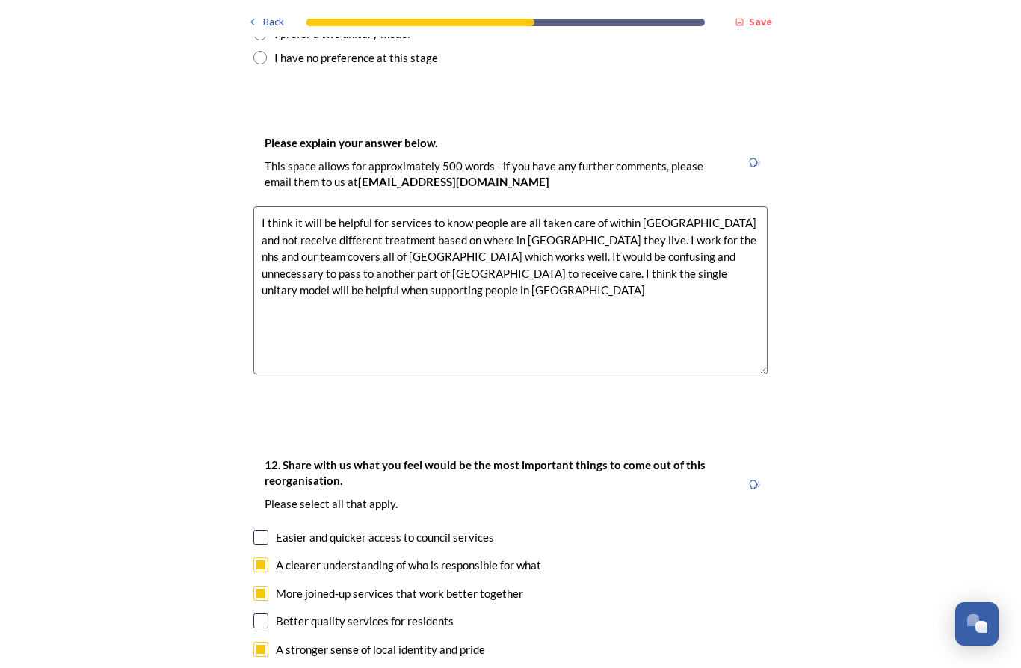
scroll to position [2141, 0]
click at [562, 219] on textarea "I think it will be helpful for services to know people are all taken care of wi…" at bounding box center [510, 290] width 514 height 168
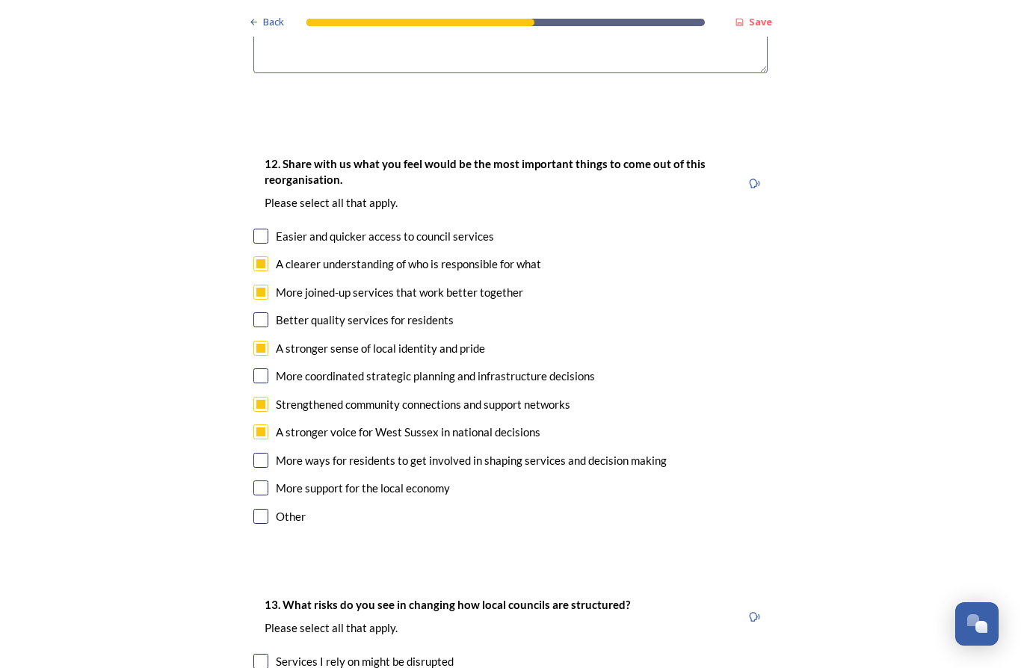
scroll to position [2445, 0]
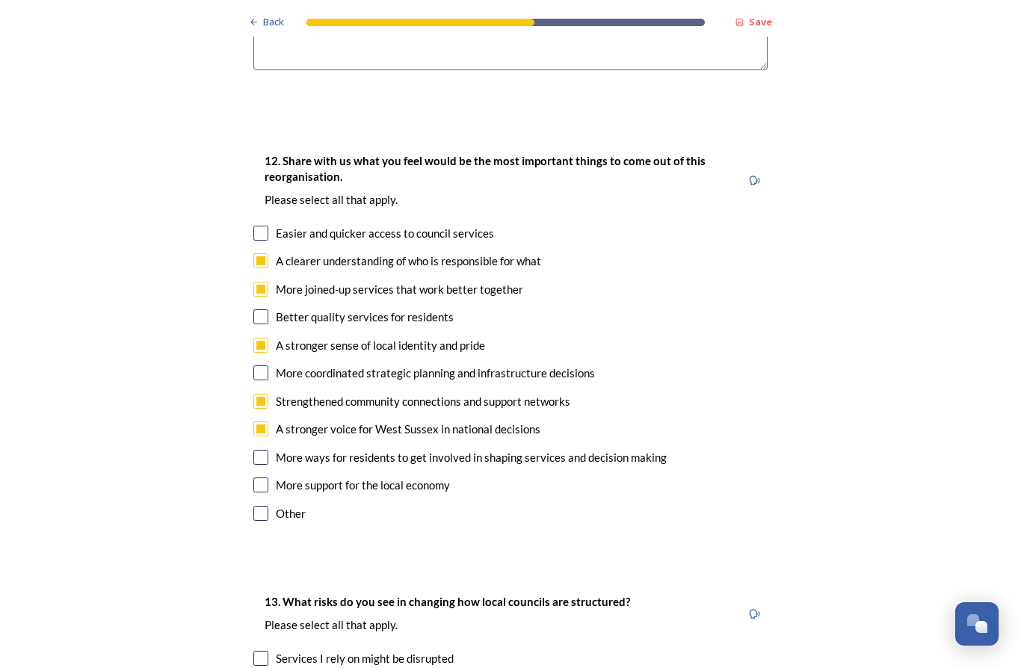
type textarea "I think it will be helpful for services to know people are all taken care of wi…"
click at [788, 276] on div "Back Save Prioritising future services As explained on our Shaping [GEOGRAPHIC_…" at bounding box center [510, 50] width 1021 height 4991
click at [565, 365] on div "More coordinated strategic planning and infrastructure decisions" at bounding box center [435, 373] width 319 height 17
checkbox input "true"
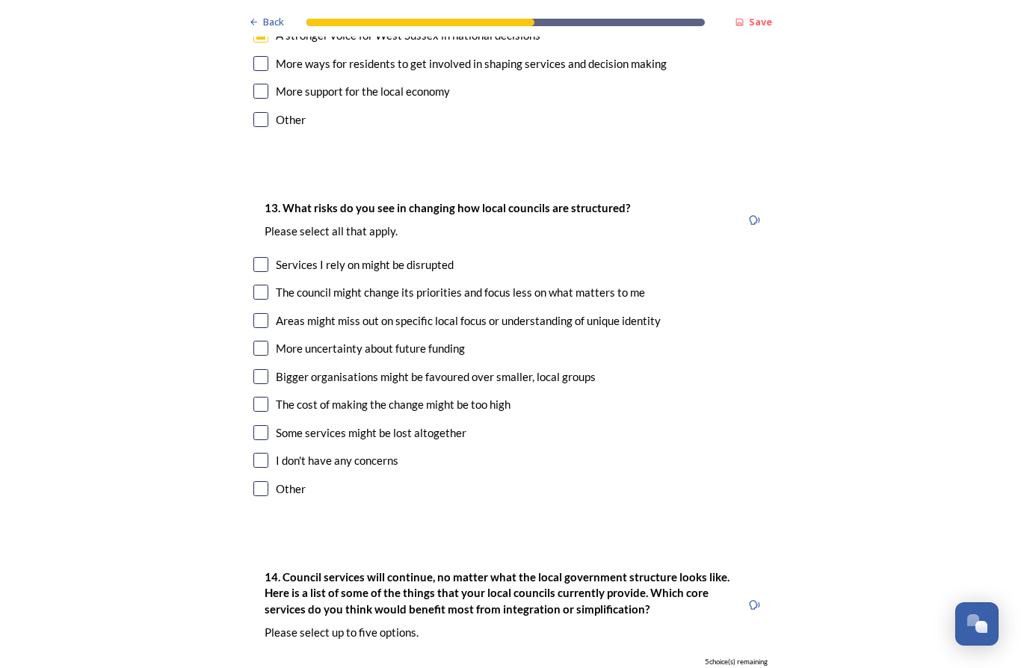
scroll to position [2839, 0]
click at [422, 256] on div "Services I rely on might be disrupted" at bounding box center [365, 264] width 178 height 17
checkbox input "true"
click at [616, 313] on div "Areas might miss out on specific local focus or understanding of unique identity" at bounding box center [468, 321] width 385 height 17
checkbox input "true"
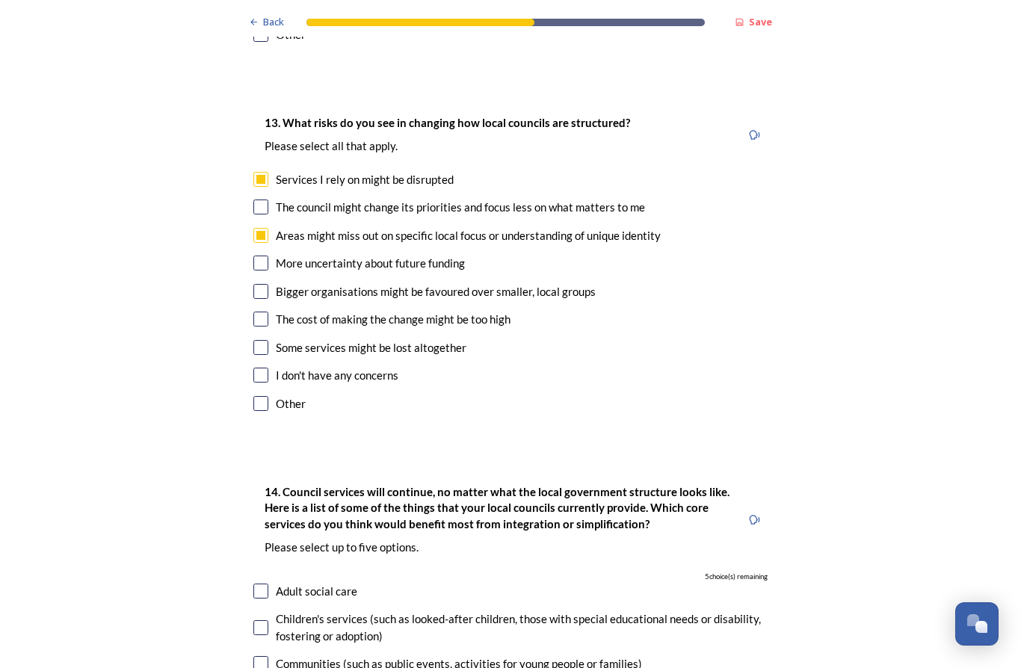
scroll to position [2926, 0]
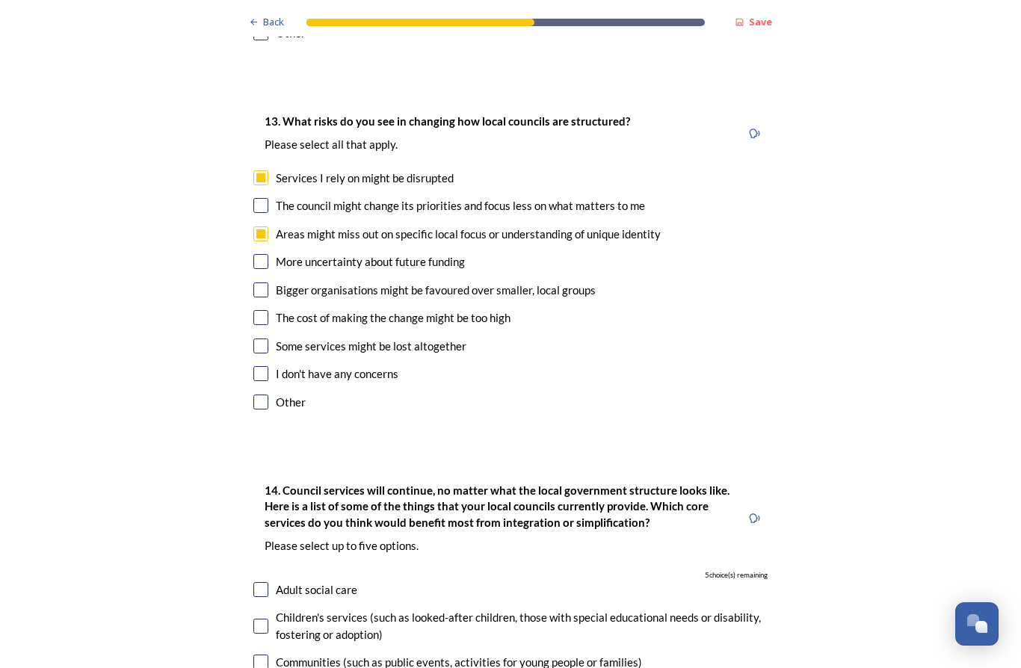
click at [520, 282] on div "Bigger organisations might be favoured over smaller, local groups" at bounding box center [436, 290] width 320 height 17
checkbox input "true"
click at [416, 338] on div "Some services might be lost altogether" at bounding box center [371, 346] width 191 height 17
click at [268, 339] on input "checkbox" at bounding box center [260, 346] width 15 height 15
checkbox input "false"
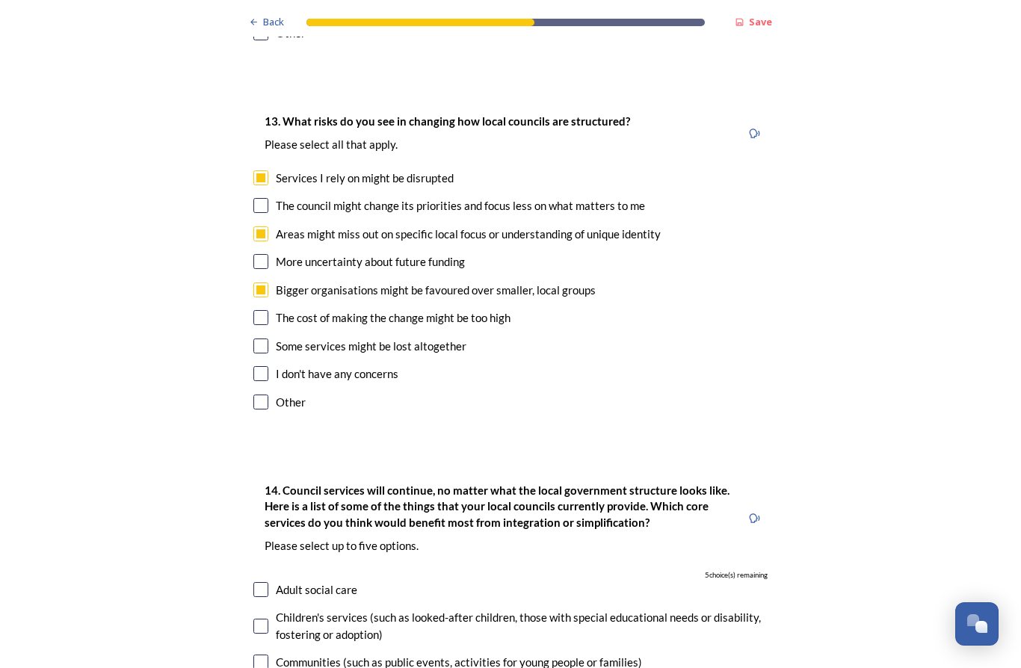
click at [267, 310] on input "checkbox" at bounding box center [260, 317] width 15 height 15
checkbox input "true"
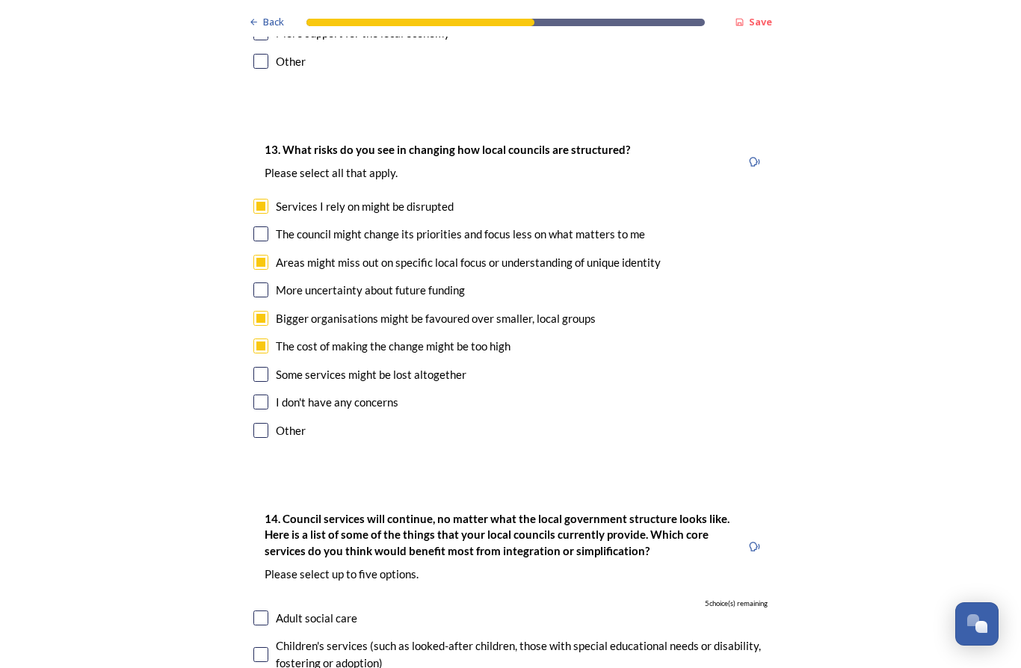
scroll to position [2897, 0]
click at [435, 366] on div "Some services might be lost altogether" at bounding box center [371, 374] width 191 height 17
checkbox input "true"
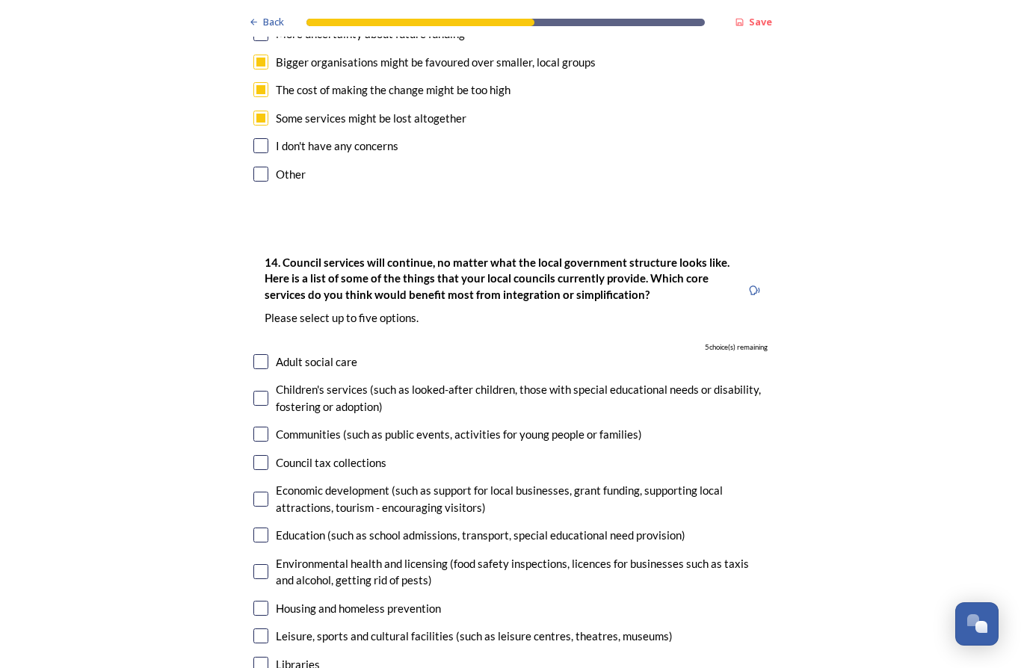
scroll to position [3149, 0]
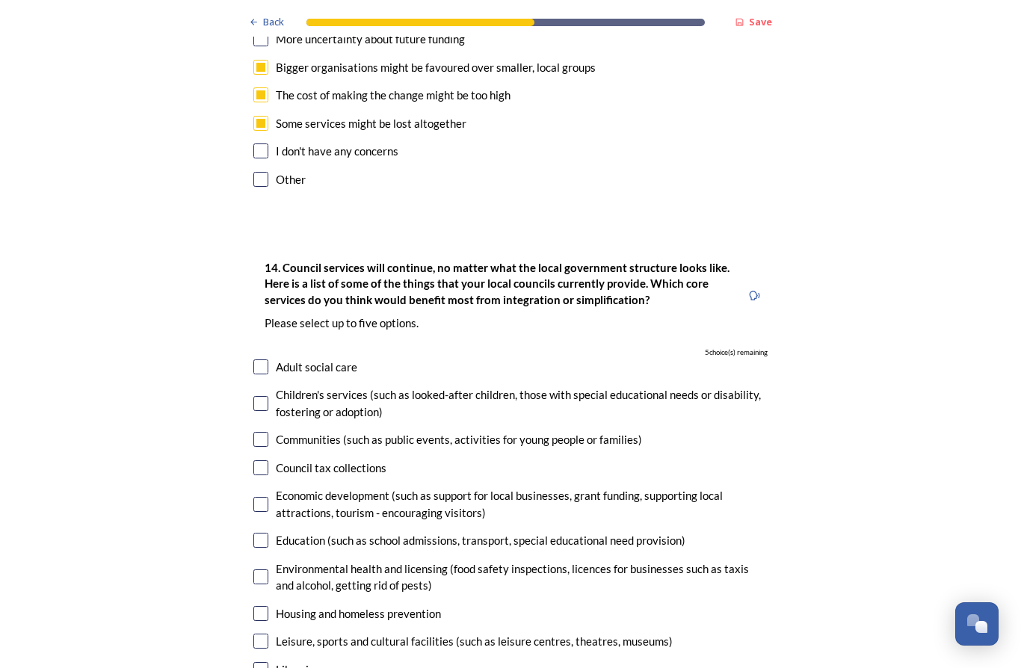
click at [322, 359] on div "Adult social care" at bounding box center [317, 367] width 82 height 17
checkbox input "true"
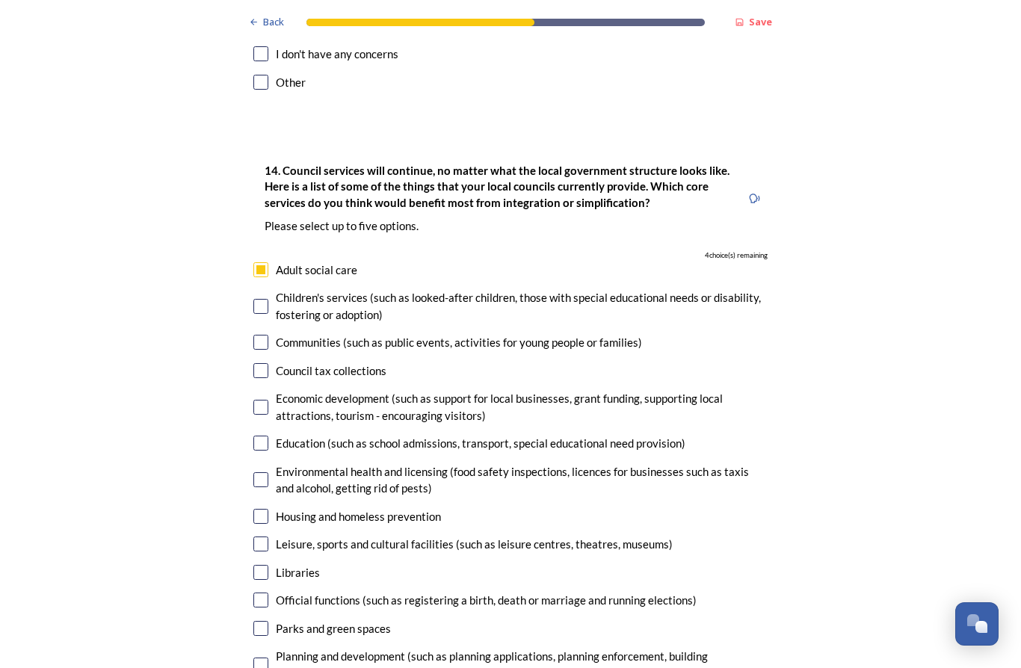
scroll to position [3249, 0]
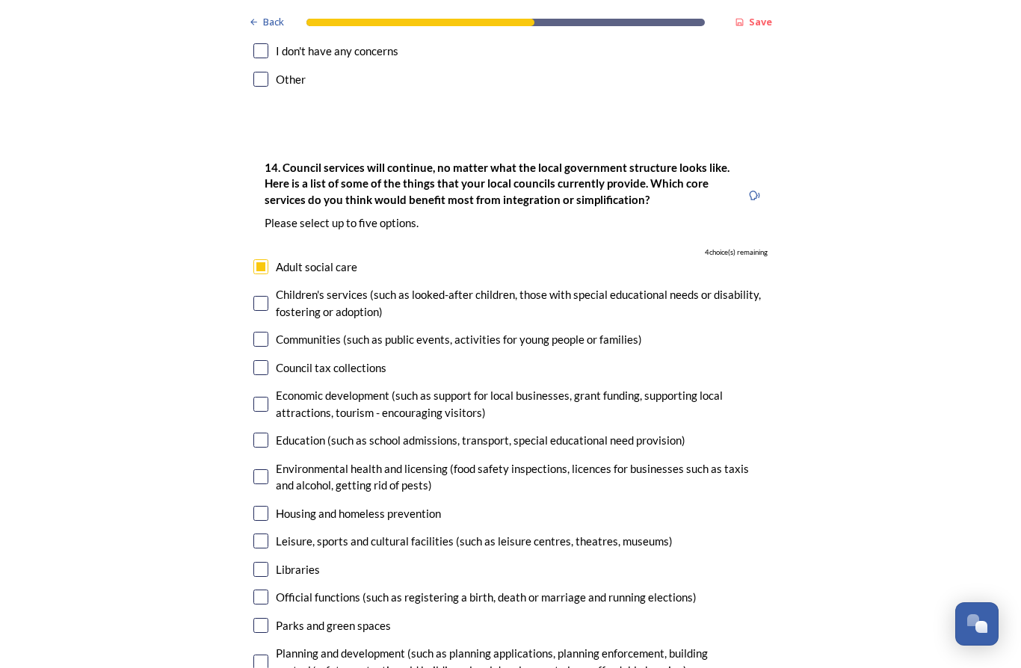
click at [259, 296] on input "checkbox" at bounding box center [260, 303] width 15 height 15
checkbox input "true"
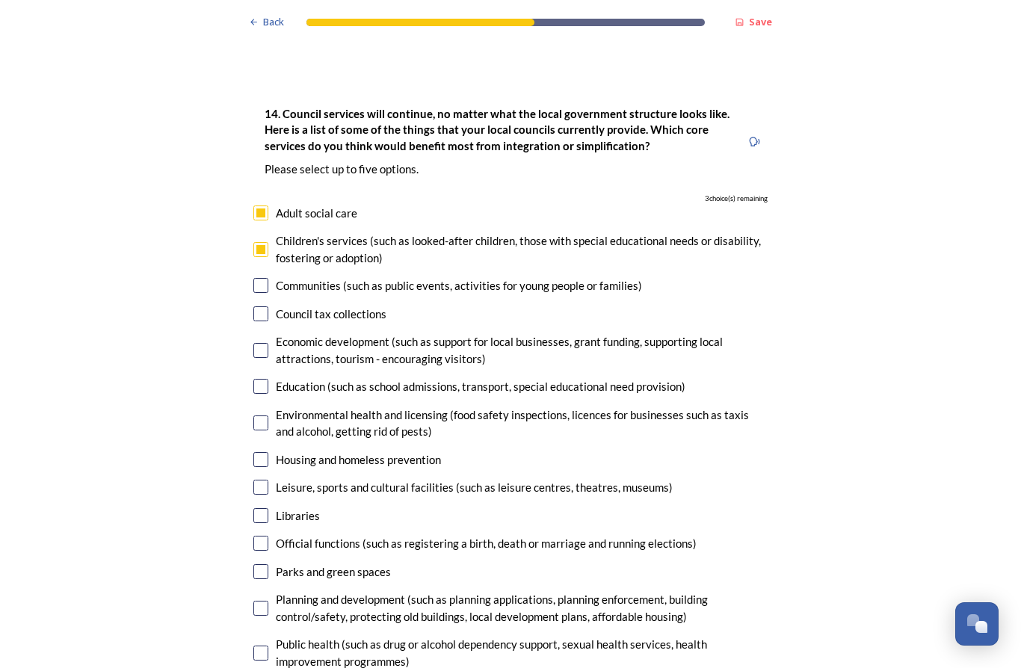
scroll to position [3324, 0]
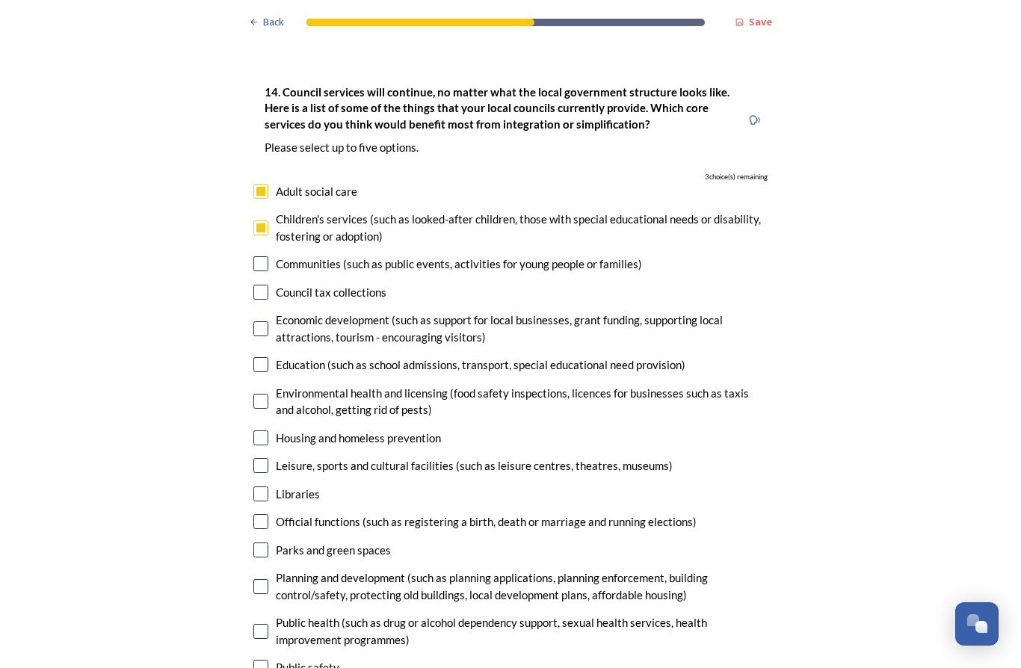
click at [488, 357] on div "Education (such as school admissions, transport, special educational need provi…" at bounding box center [481, 365] width 410 height 17
checkbox input "true"
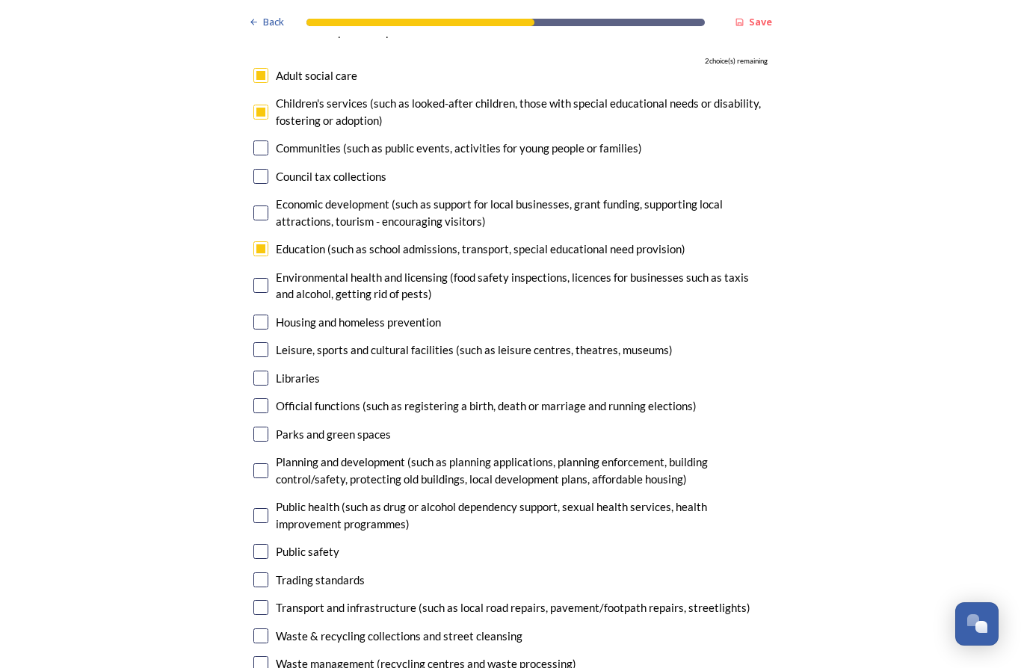
scroll to position [3440, 0]
click at [394, 314] on div "Housing and homeless prevention" at bounding box center [358, 322] width 165 height 17
checkbox input "true"
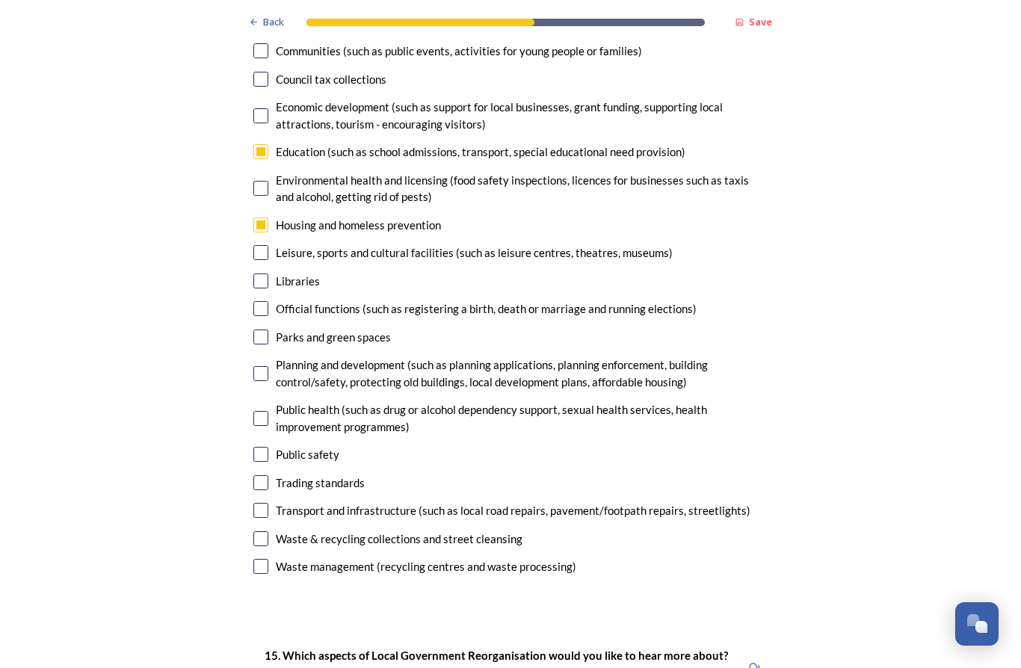
scroll to position [3538, 0]
click at [532, 502] on div "Transport and infrastructure (such as local road repairs, pavement/footpath rep…" at bounding box center [513, 510] width 475 height 17
checkbox input "true"
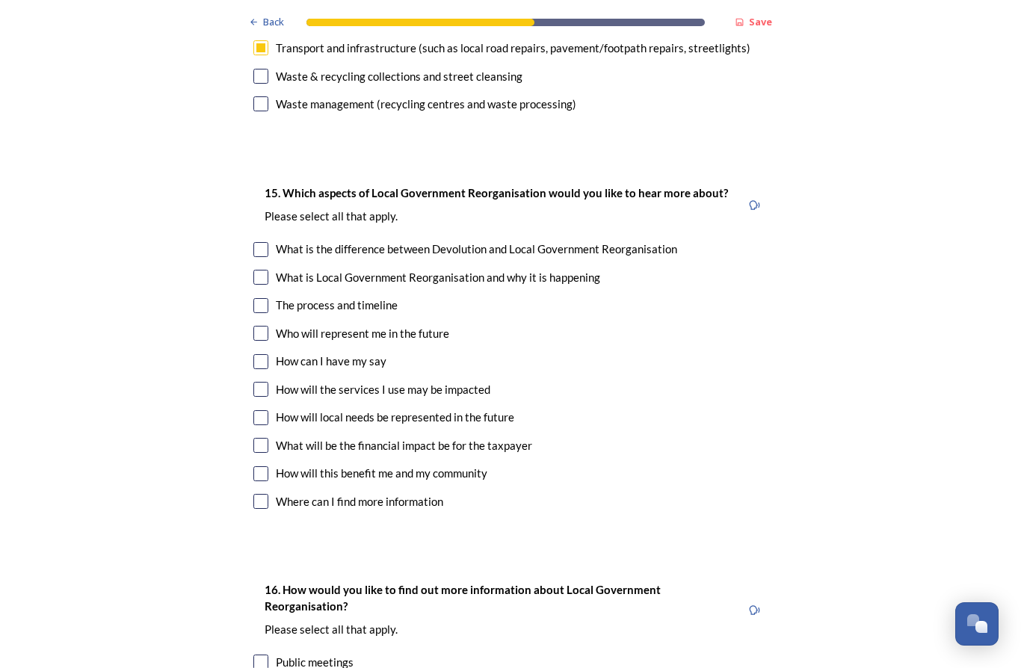
scroll to position [4000, 0]
click at [347, 353] on div "How can I have my say" at bounding box center [331, 361] width 111 height 17
checkbox input "true"
click at [464, 381] on div "How will the services I use may be impacted" at bounding box center [383, 389] width 215 height 17
checkbox input "true"
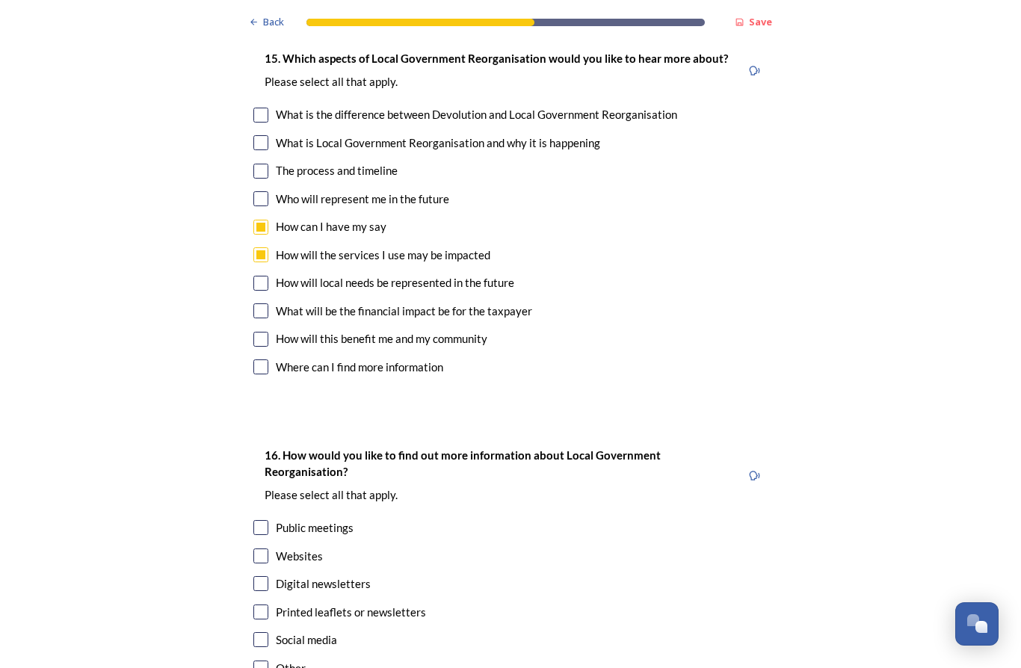
scroll to position [4135, 0]
click at [482, 274] on div "How will local needs be represented in the future" at bounding box center [395, 282] width 239 height 17
checkbox input "true"
click at [517, 303] on div "What will be the financial impact be for the taxpayer" at bounding box center [404, 311] width 256 height 17
checkbox input "true"
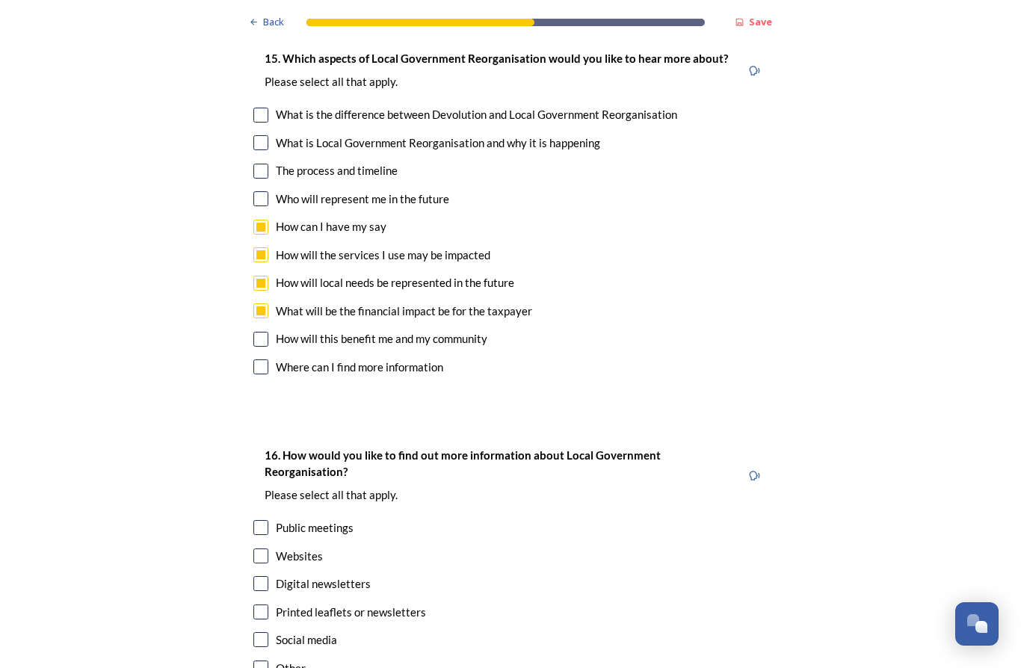
click at [477, 330] on div "How will this benefit me and my community" at bounding box center [382, 338] width 212 height 17
checkbox input "true"
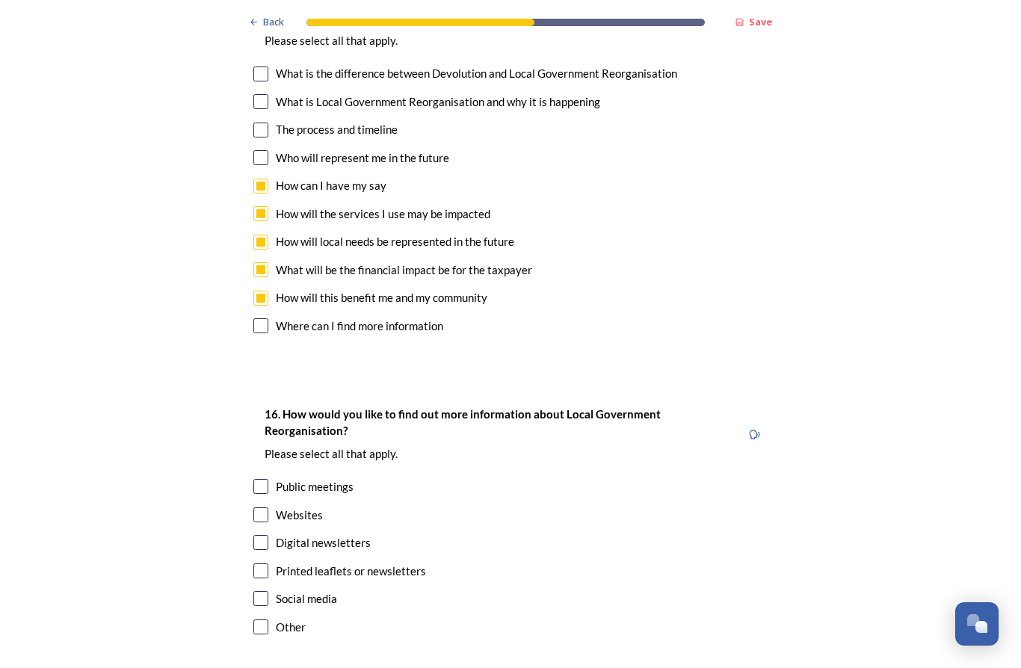
scroll to position [4175, 0]
click at [303, 508] on div "Websites" at bounding box center [299, 516] width 47 height 17
checkbox input "true"
click at [333, 535] on div "Digital newsletters" at bounding box center [323, 543] width 95 height 17
checkbox input "true"
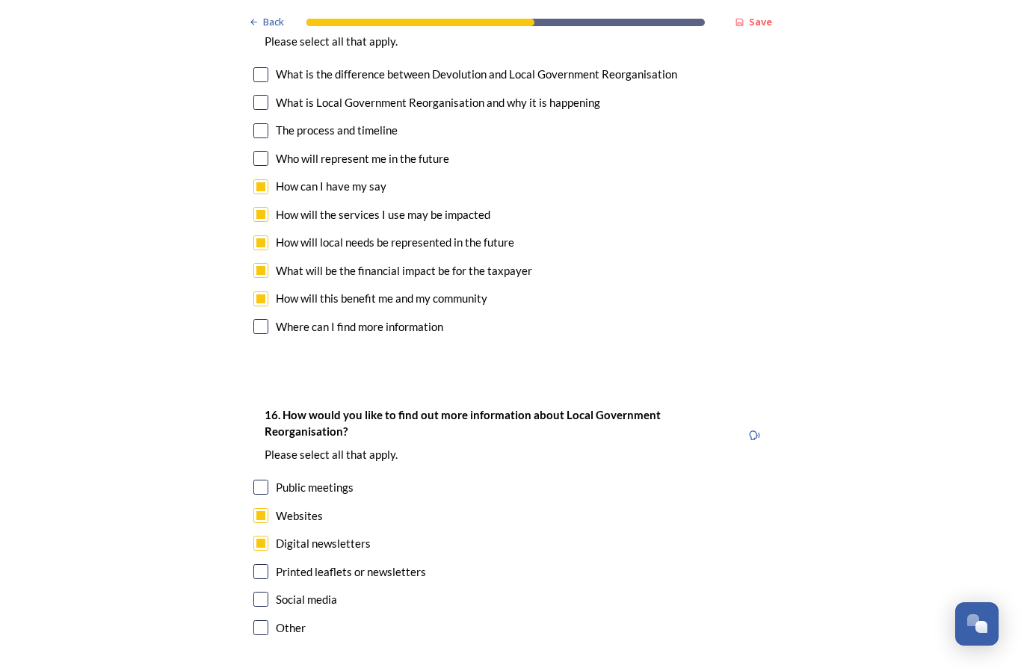
scroll to position [65, 0]
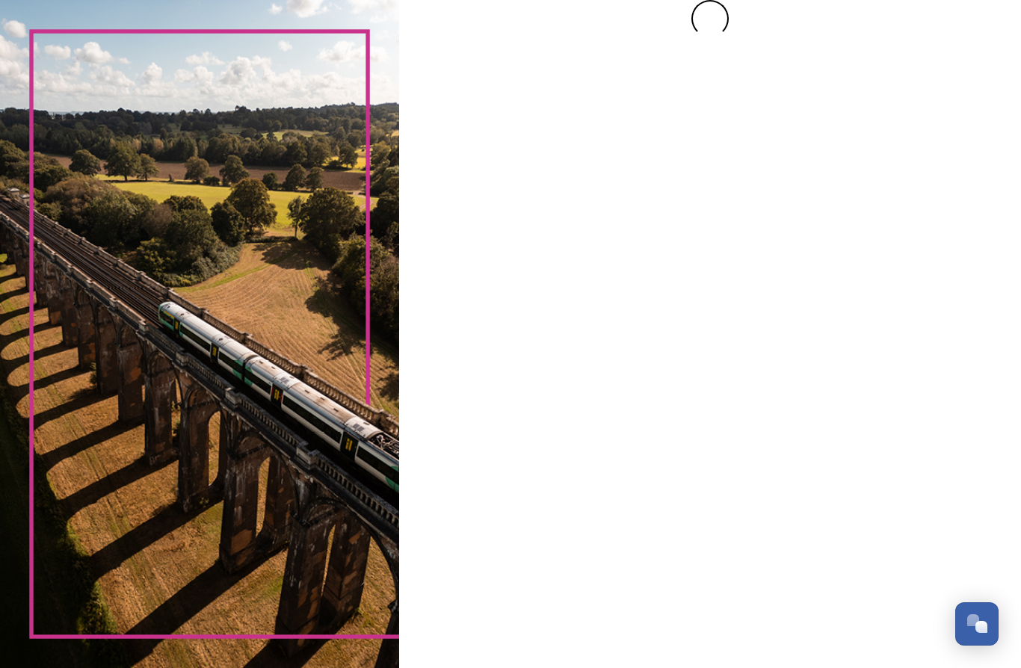
scroll to position [0, 0]
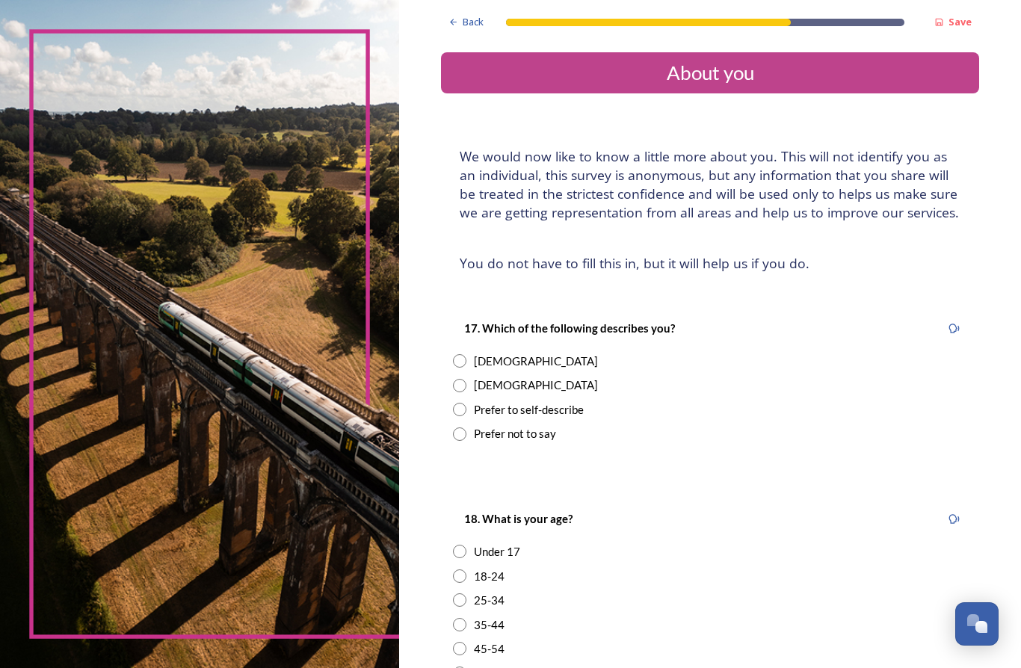
click at [474, 358] on div "[DEMOGRAPHIC_DATA]" at bounding box center [536, 361] width 124 height 17
radio input "true"
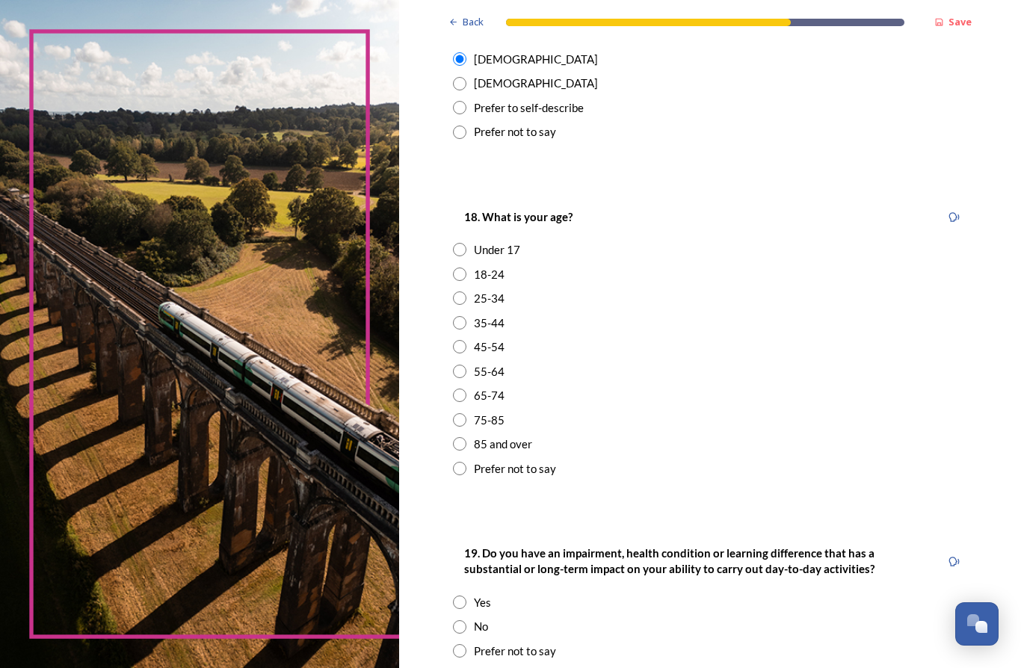
scroll to position [302, 0]
click at [487, 339] on div "45-54" at bounding box center [489, 347] width 31 height 17
radio input "true"
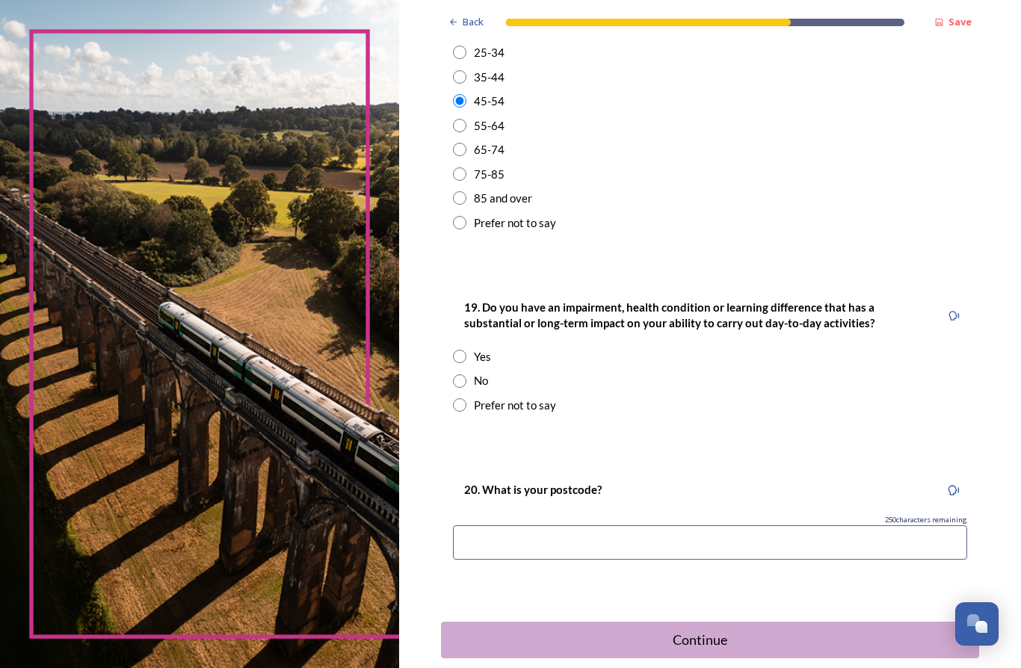
scroll to position [547, 0]
click at [453, 376] on input "radio" at bounding box center [459, 382] width 13 height 13
radio input "true"
click at [574, 527] on input at bounding box center [710, 544] width 514 height 34
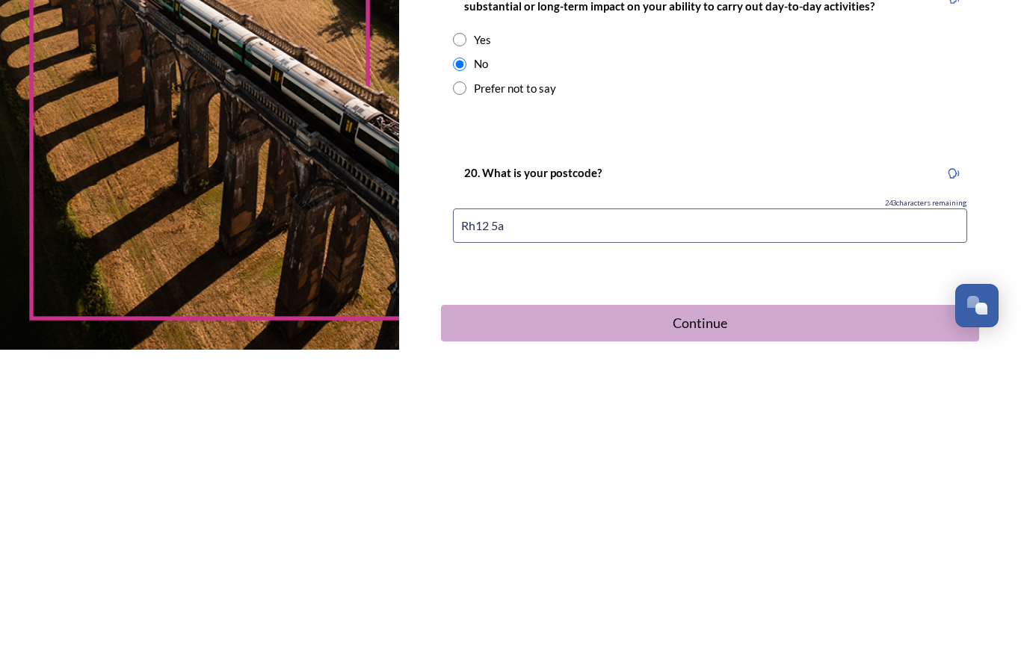
type input "Rh12 5aq"
click at [725, 632] on div "Continue" at bounding box center [700, 642] width 502 height 20
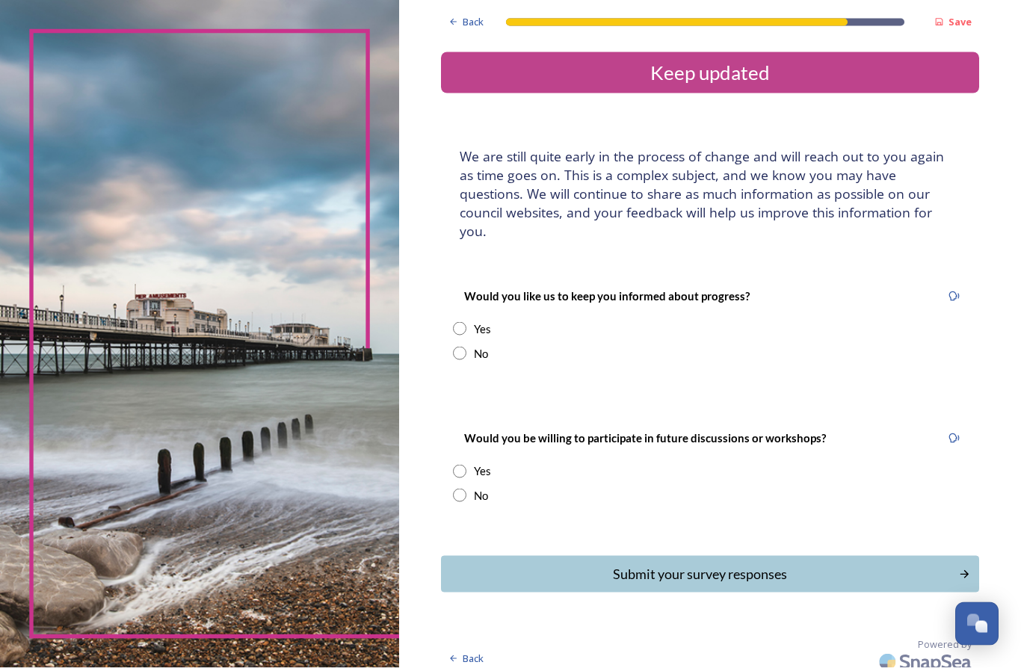
scroll to position [33, 0]
click at [453, 322] on input "radio" at bounding box center [459, 328] width 13 height 13
radio input "true"
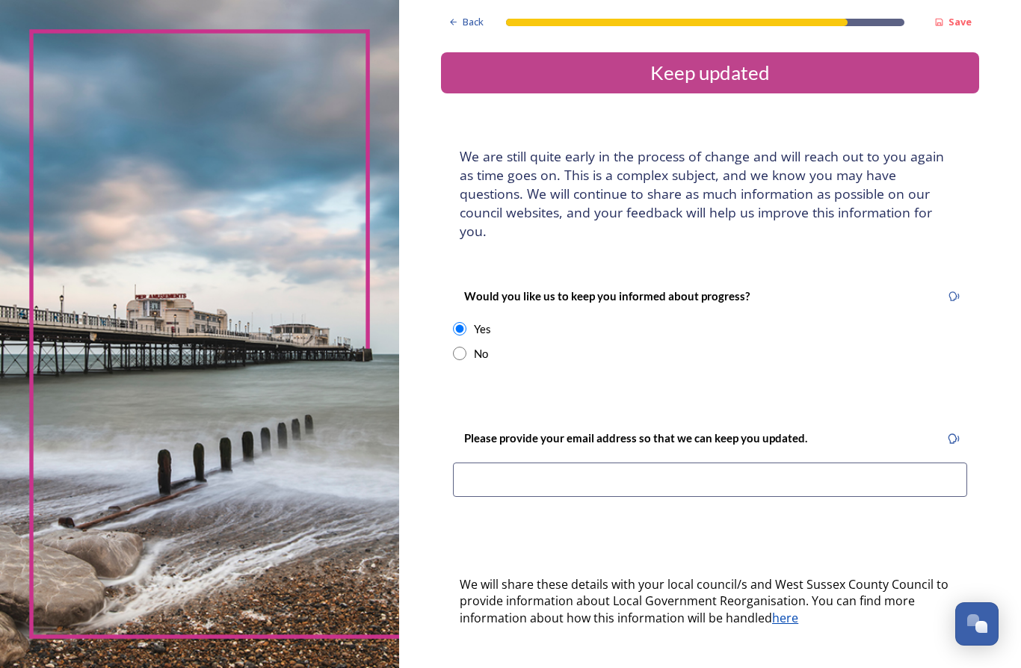
click at [624, 463] on input at bounding box center [710, 480] width 514 height 34
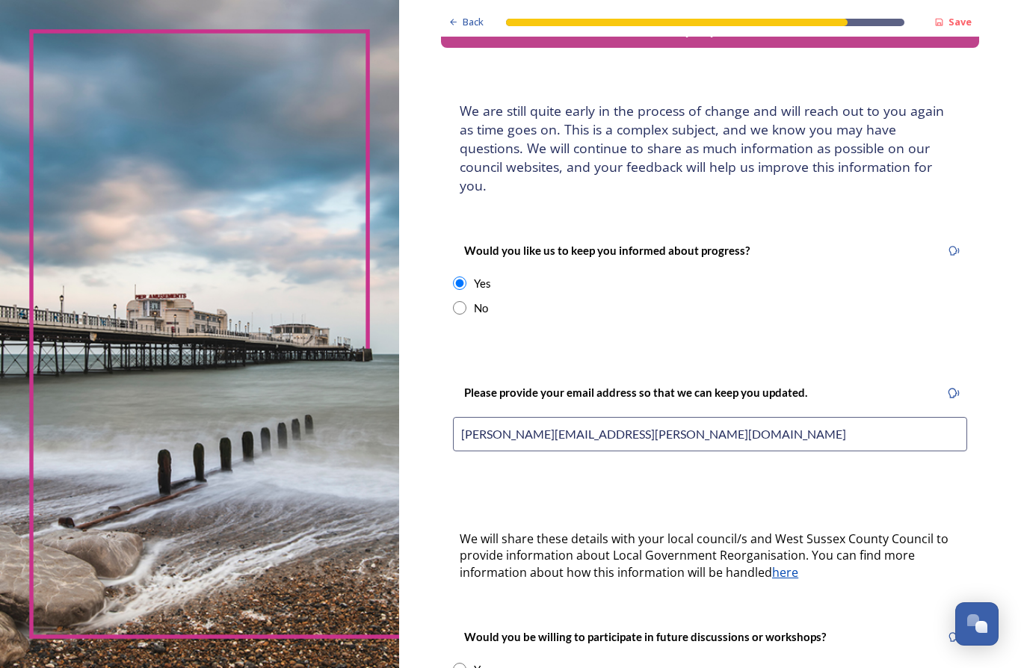
scroll to position [46, 0]
click at [541, 417] on input "[PERSON_NAME][EMAIL_ADDRESS][PERSON_NAME][DOMAIN_NAME]" at bounding box center [710, 434] width 514 height 34
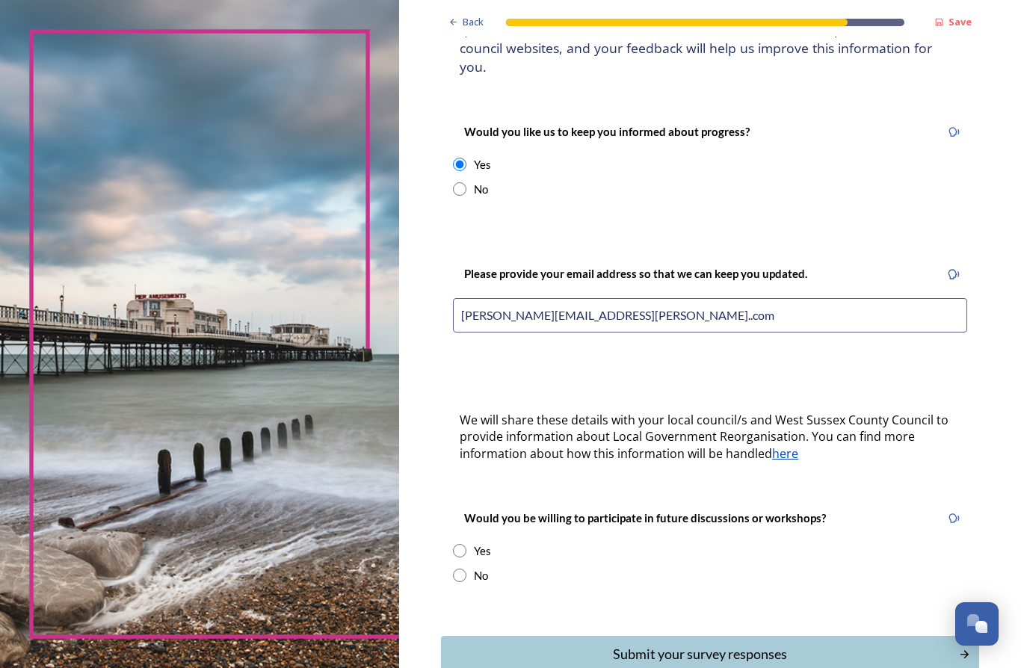
scroll to position [164, 0]
type input "[PERSON_NAME][EMAIL_ADDRESS][PERSON_NAME]..com"
click at [453, 570] on input "radio" at bounding box center [459, 576] width 13 height 13
radio input "true"
click at [751, 645] on div "Submit your survey responses" at bounding box center [700, 655] width 502 height 20
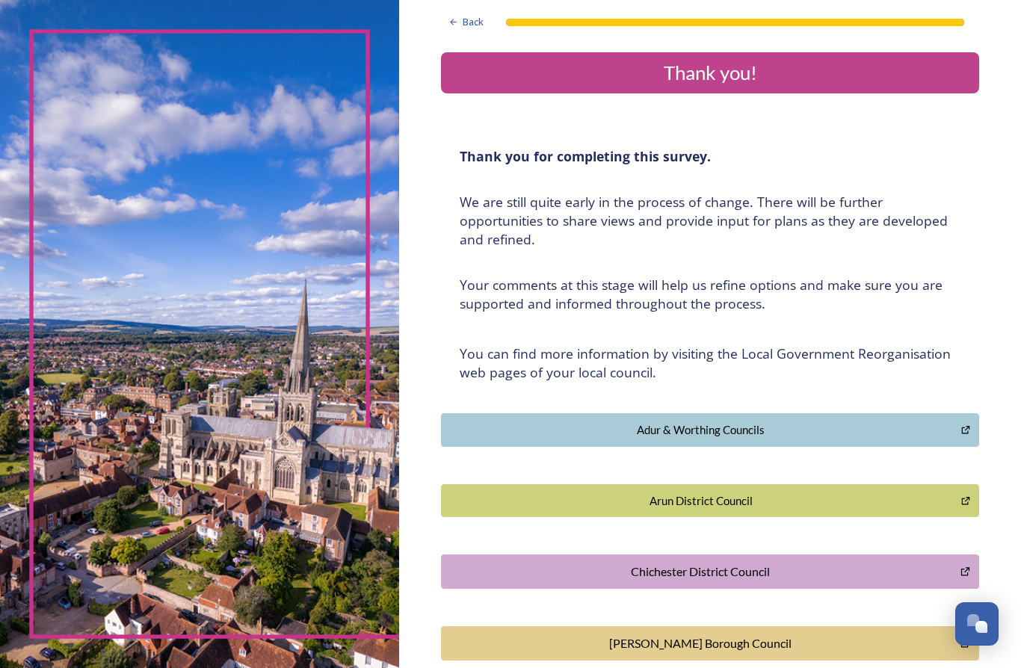
scroll to position [0, 0]
